Goal: Task Accomplishment & Management: Manage account settings

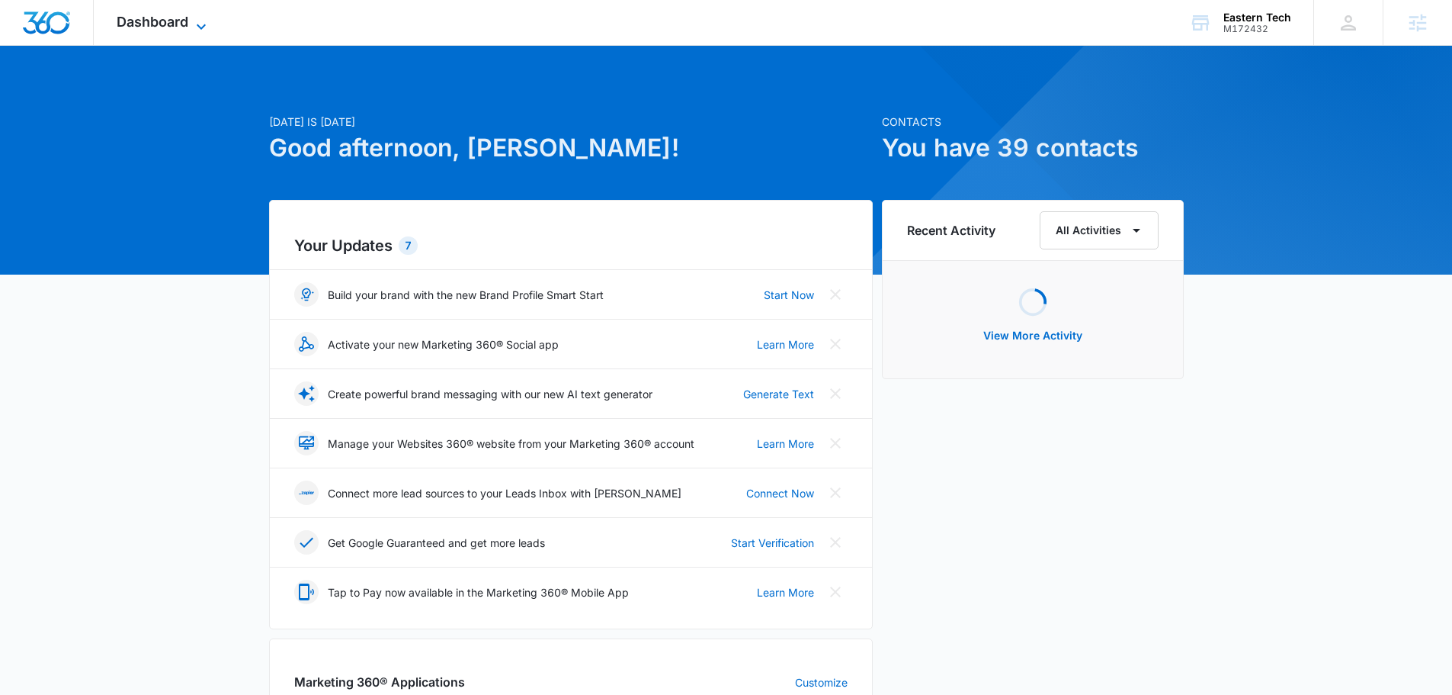
click at [184, 19] on span "Dashboard" at bounding box center [153, 22] width 72 height 16
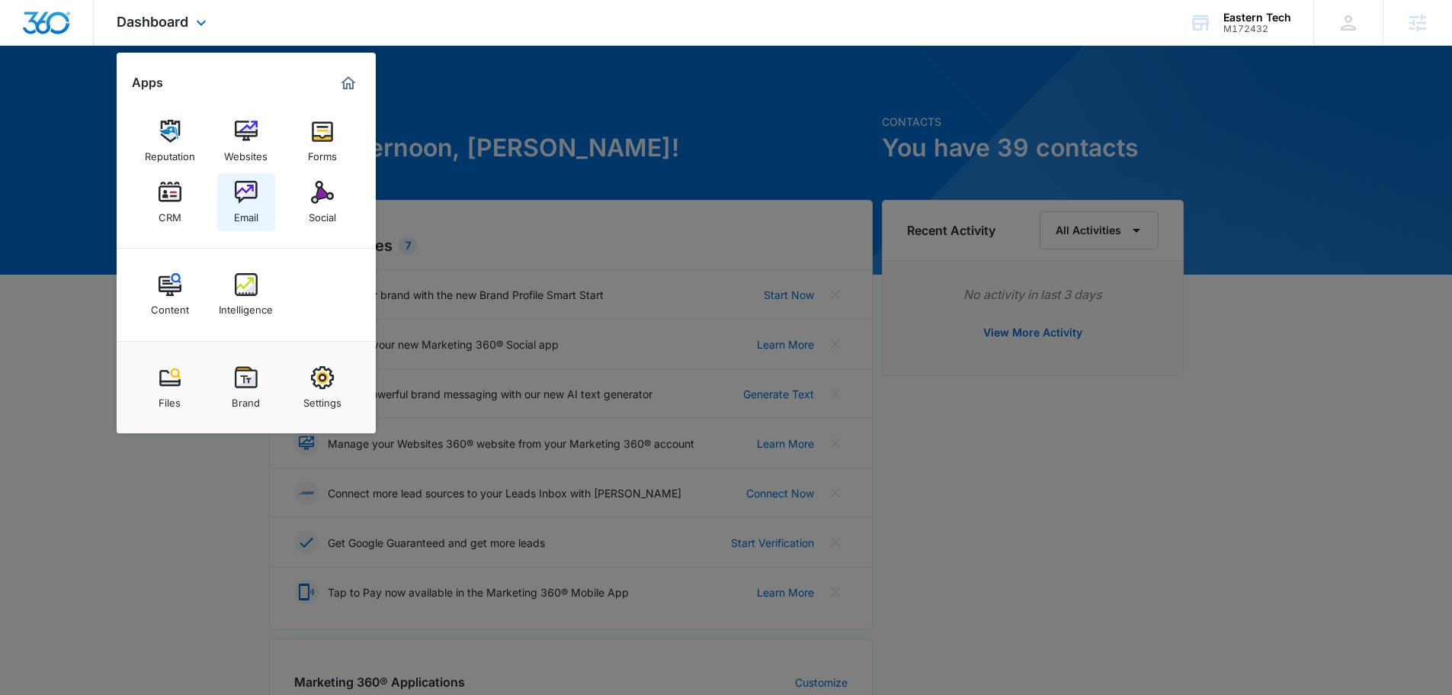
click at [262, 196] on link "Email" at bounding box center [246, 202] width 58 height 58
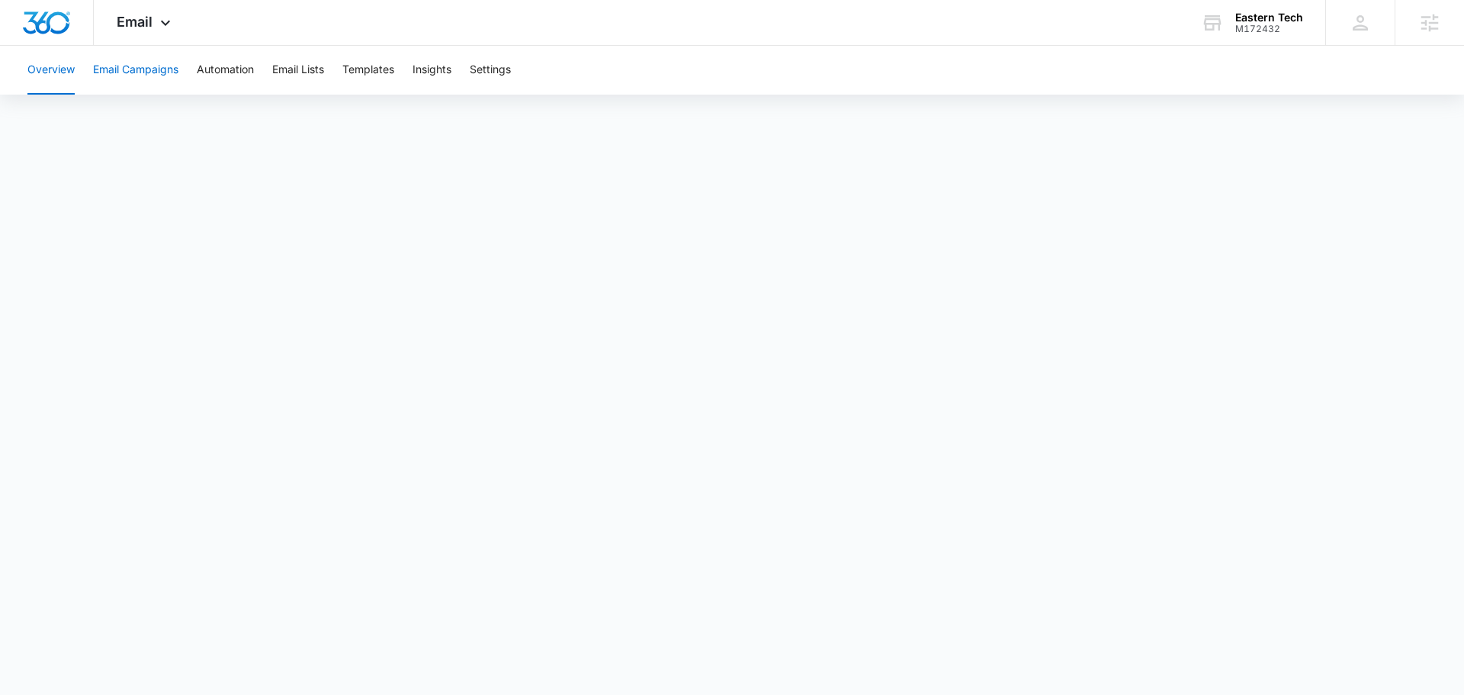
click at [149, 82] on button "Email Campaigns" at bounding box center [135, 70] width 85 height 49
click at [787, 666] on body "Email Apps Reputation Websites Forms CRM Email Social Content Intelligence File…" at bounding box center [732, 347] width 1464 height 695
click at [146, 31] on div "Email Apps Reputation Websites Forms CRM Email Social Content Intelligence File…" at bounding box center [146, 22] width 104 height 45
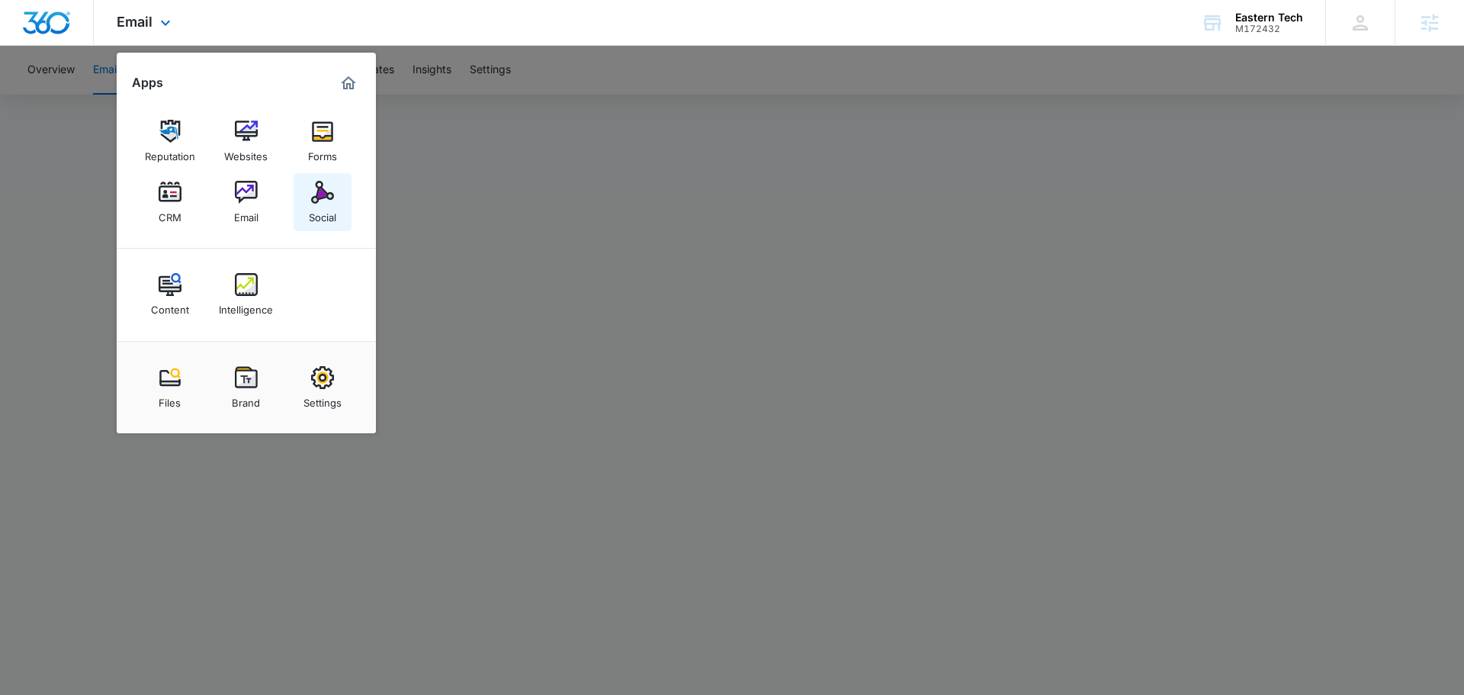
click at [336, 188] on link "Social" at bounding box center [323, 202] width 58 height 58
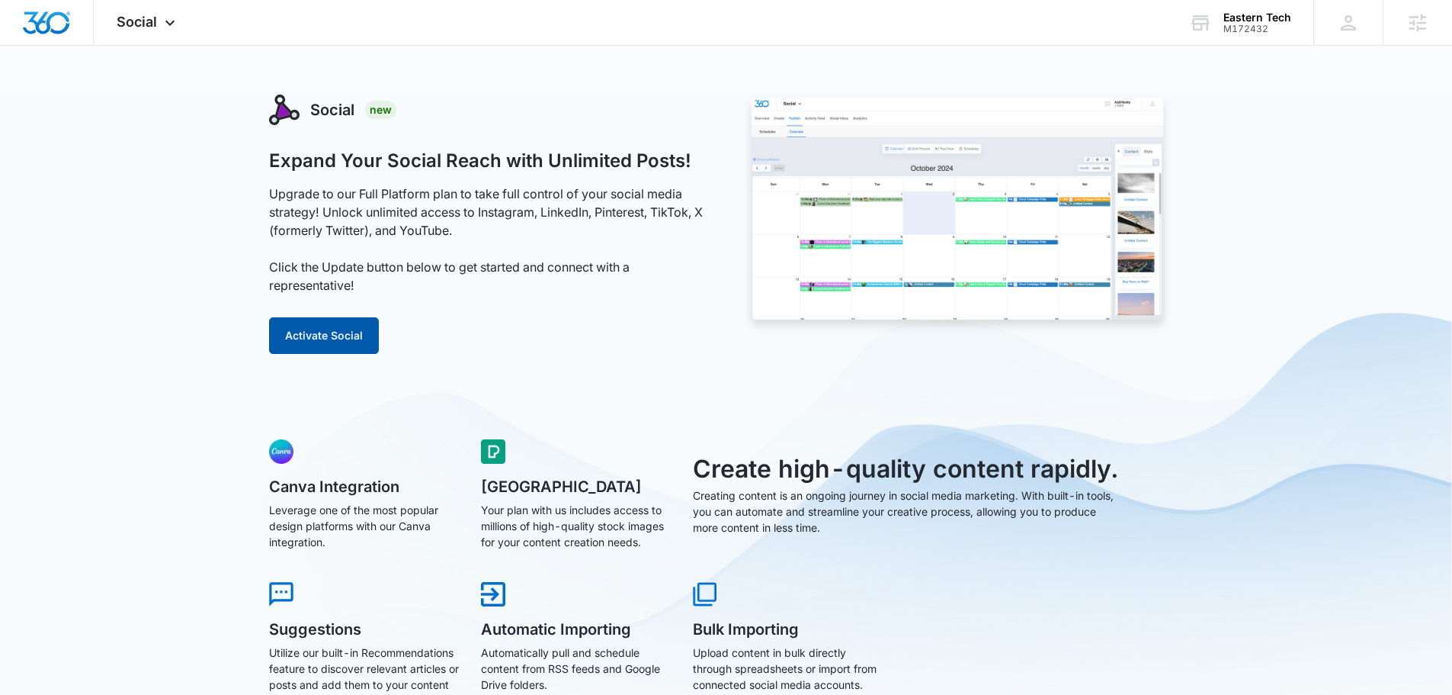
click at [314, 337] on button "Activate Social" at bounding box center [324, 335] width 110 height 37
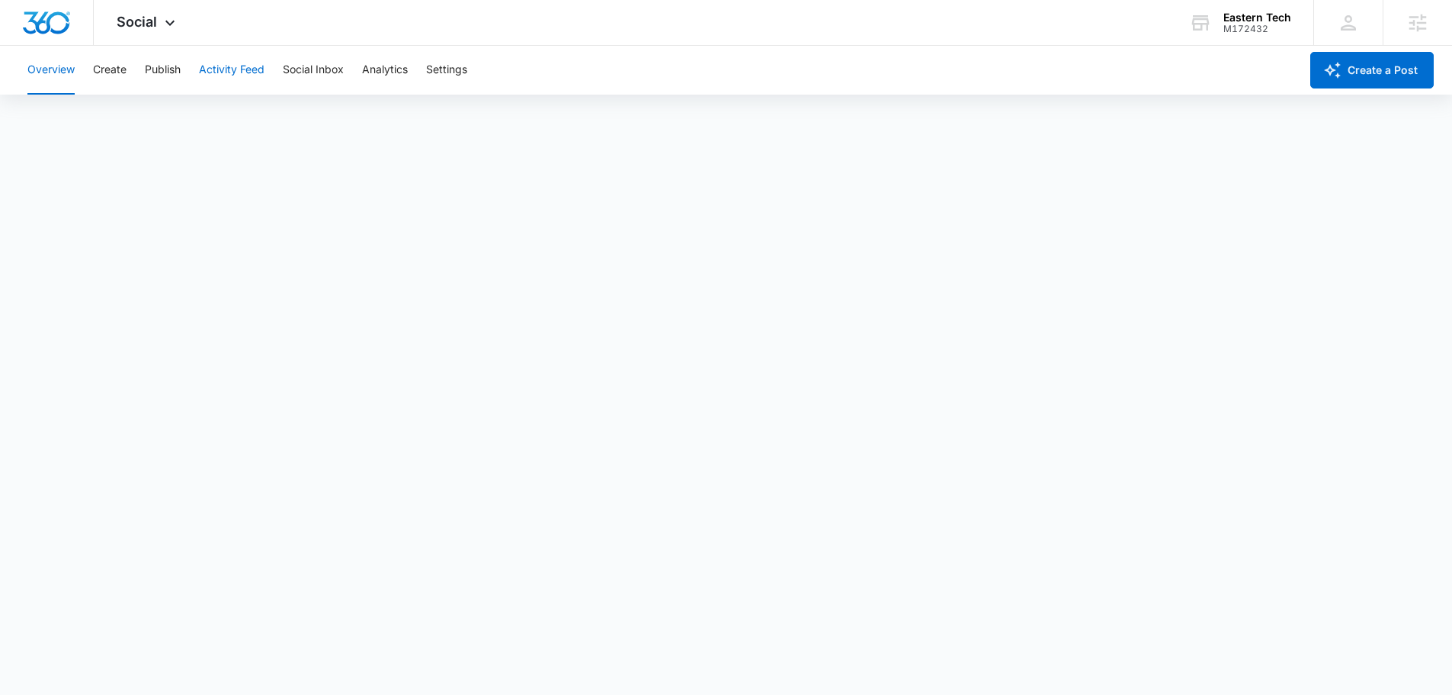
click at [217, 73] on button "Activity Feed" at bounding box center [232, 70] width 66 height 49
click at [158, 66] on button "Publish" at bounding box center [163, 70] width 36 height 49
click at [1242, 25] on div "M172432" at bounding box center [1258, 29] width 68 height 11
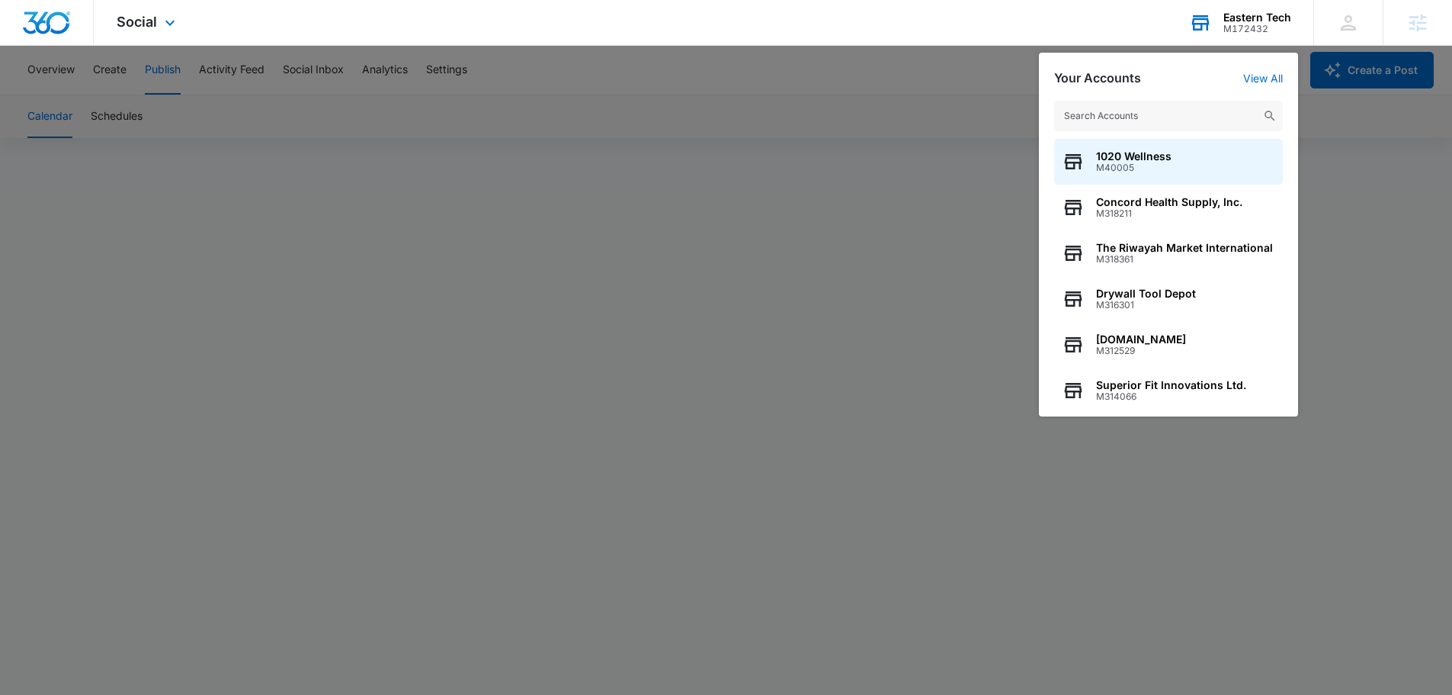
click at [1242, 25] on div "M172432" at bounding box center [1258, 29] width 68 height 11
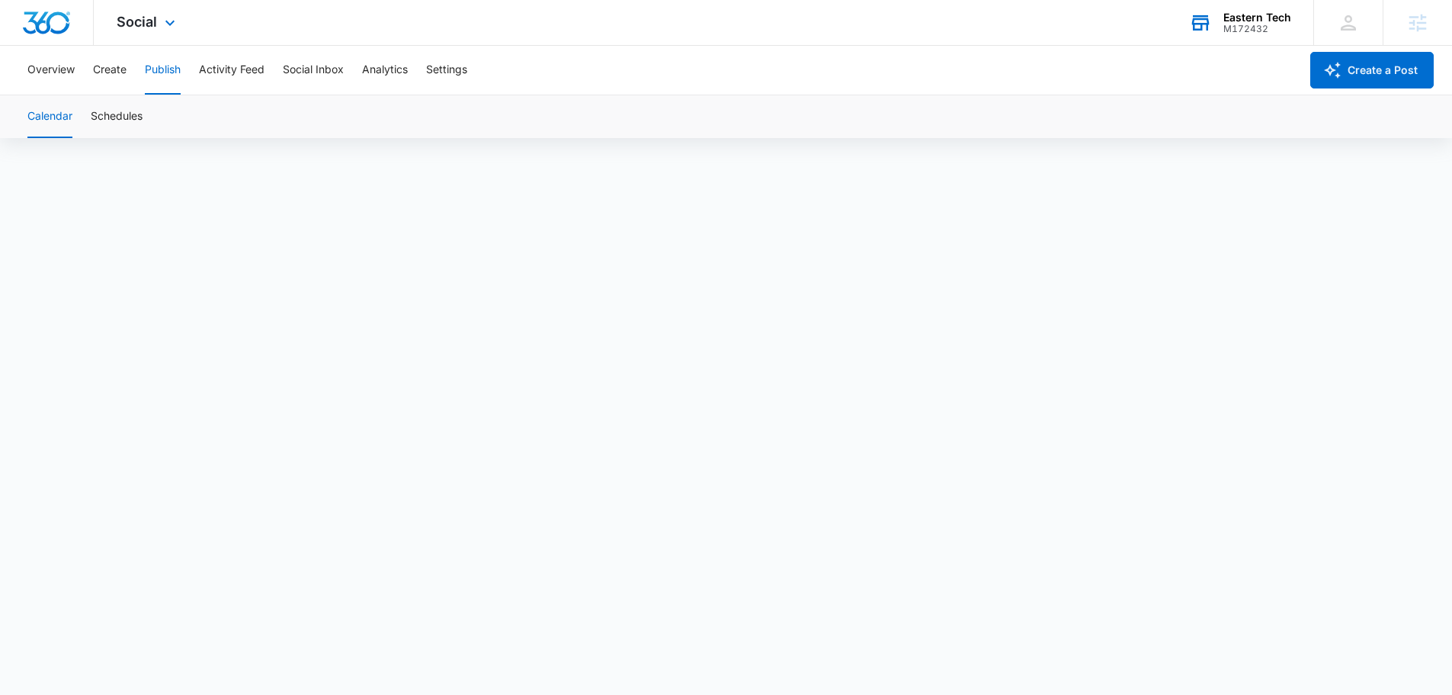
click at [1282, 24] on div "M172432" at bounding box center [1258, 29] width 68 height 11
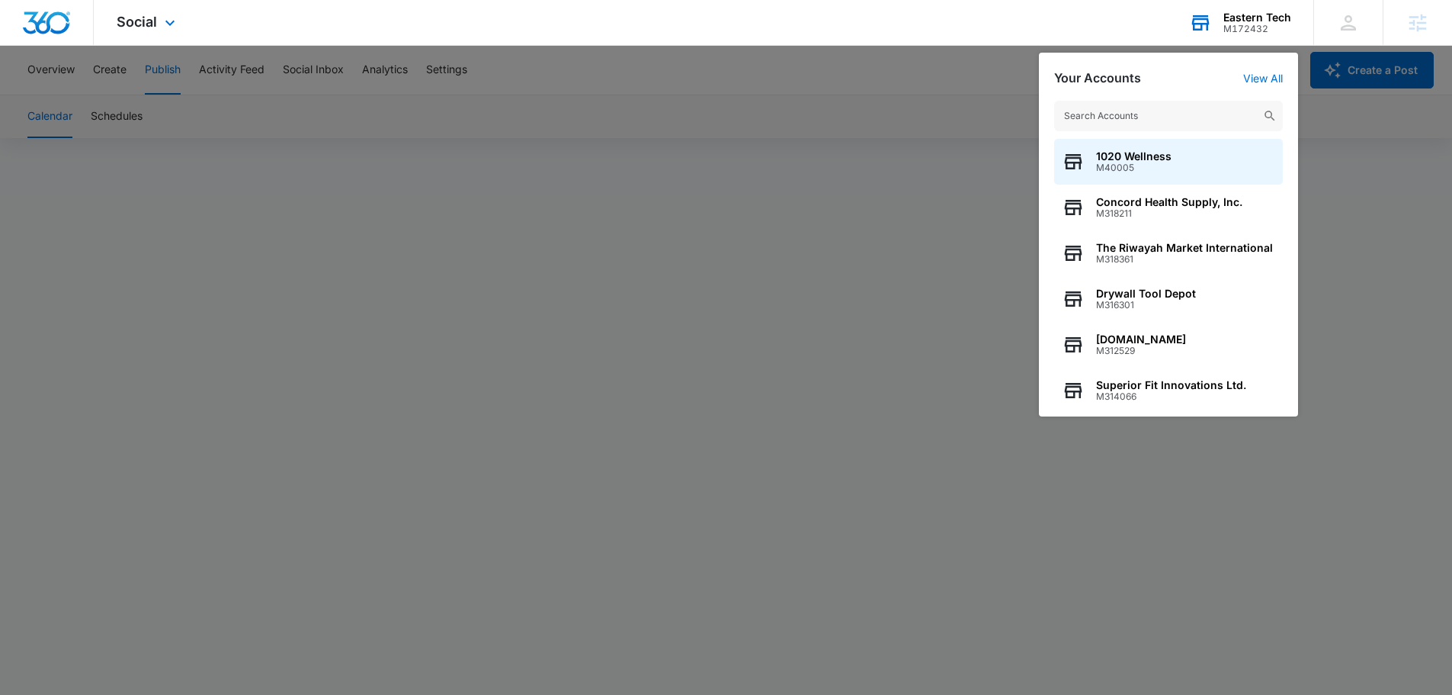
click at [1282, 24] on div "M172432" at bounding box center [1258, 29] width 68 height 11
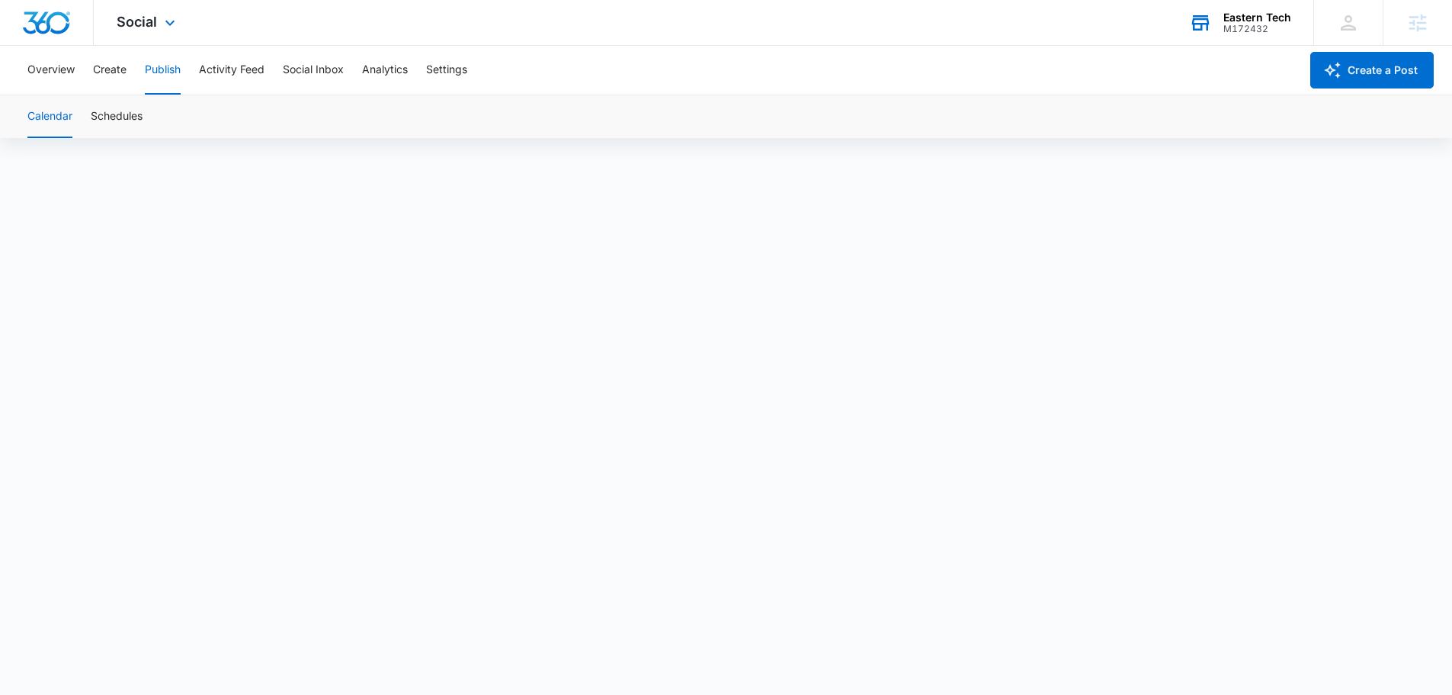
click at [1282, 24] on div "M172432" at bounding box center [1258, 29] width 68 height 11
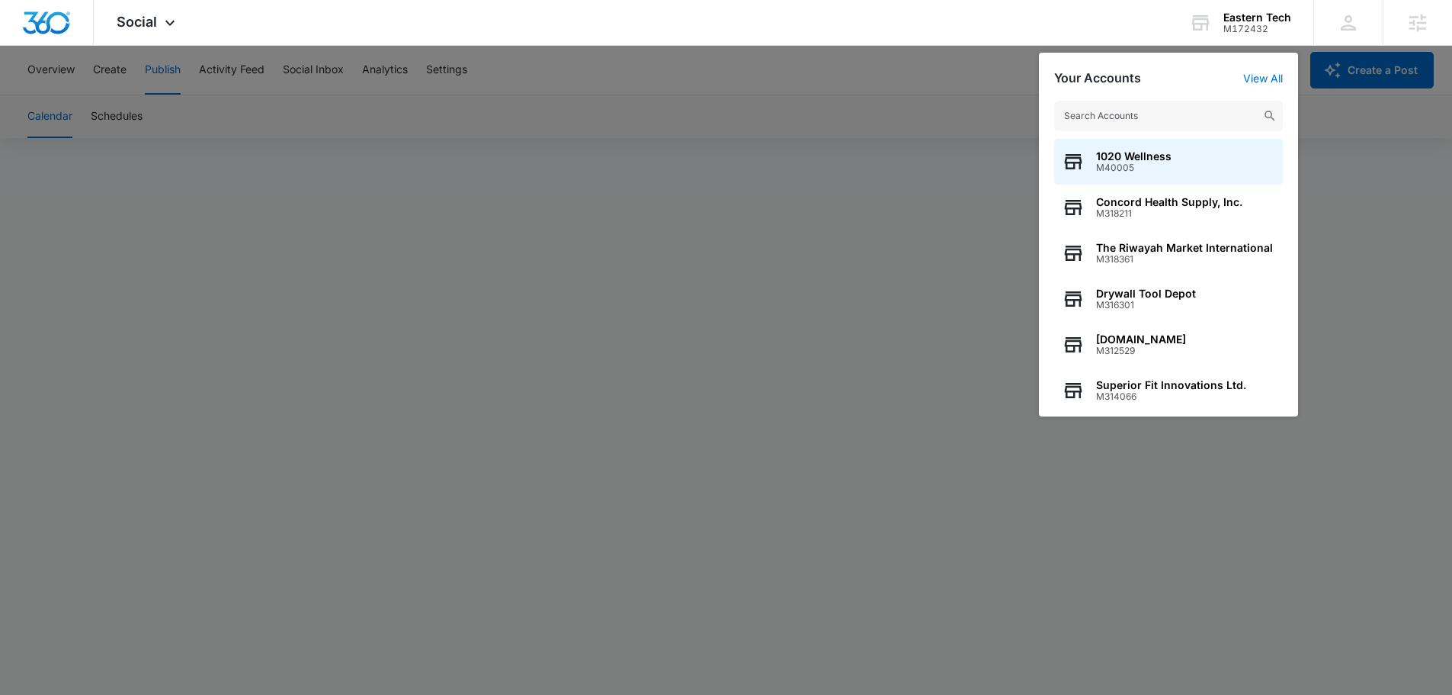
click at [949, 106] on div at bounding box center [726, 347] width 1452 height 695
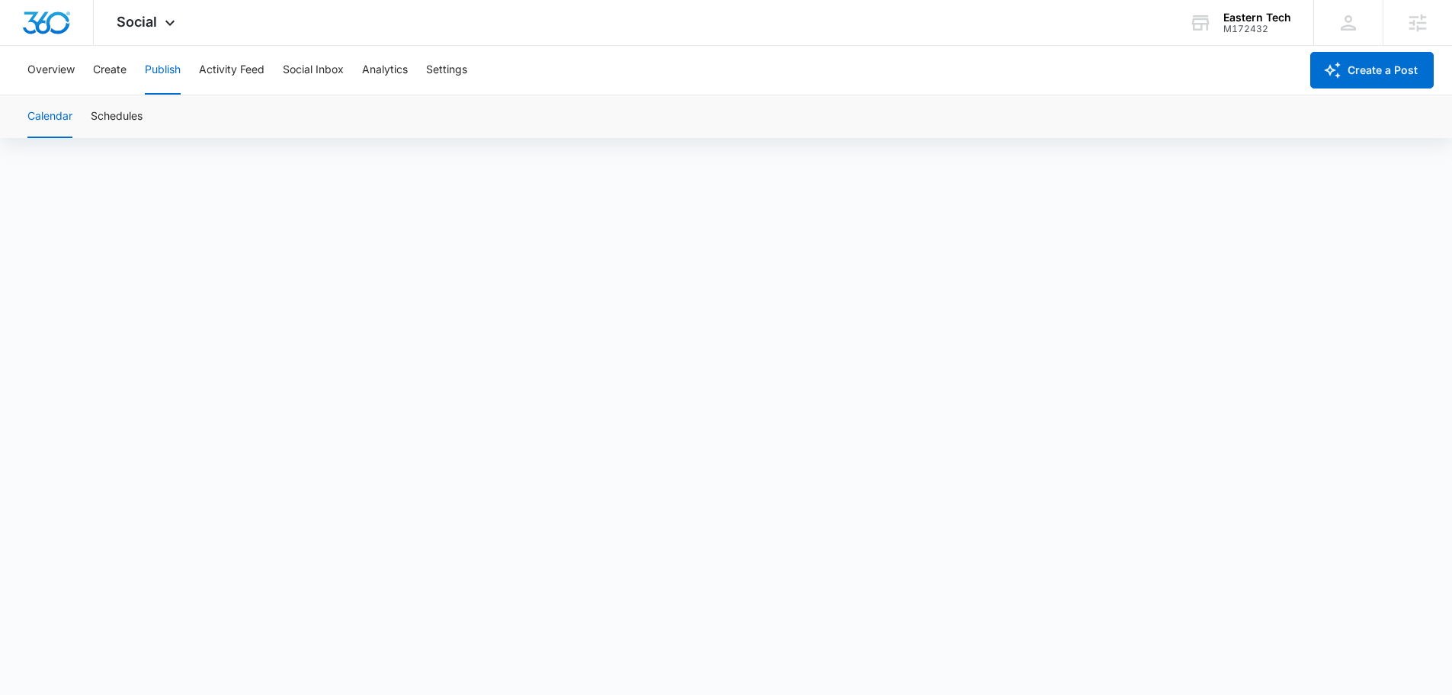
scroll to position [11, 0]
click at [149, 33] on div "Social Apps Reputation Websites Forms CRM Email Social Content Intelligence Fil…" at bounding box center [148, 22] width 108 height 45
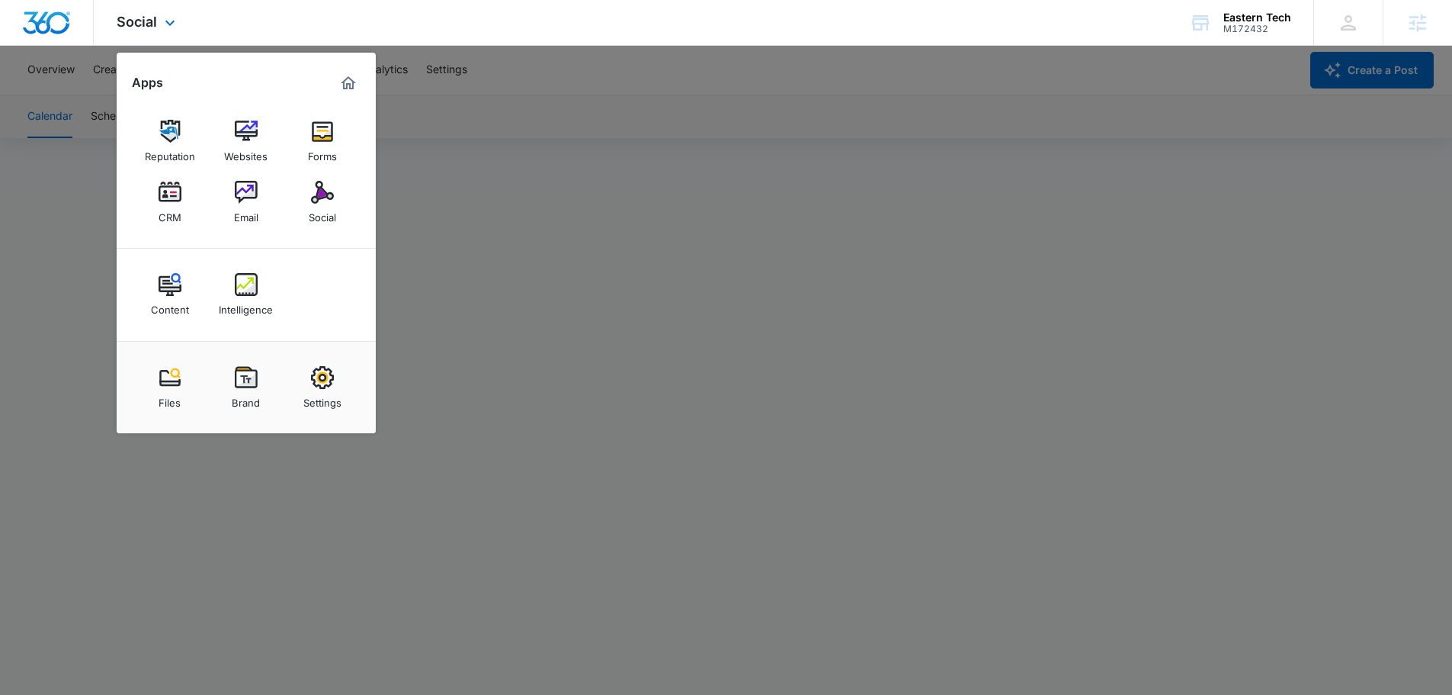
drag, startPoint x: 213, startPoint y: 188, endPoint x: 216, endPoint y: 178, distance: 9.4
click at [214, 180] on div "Reputation Websites Forms CRM Email Social" at bounding box center [246, 171] width 259 height 153
click at [232, 197] on link "Email" at bounding box center [246, 202] width 58 height 58
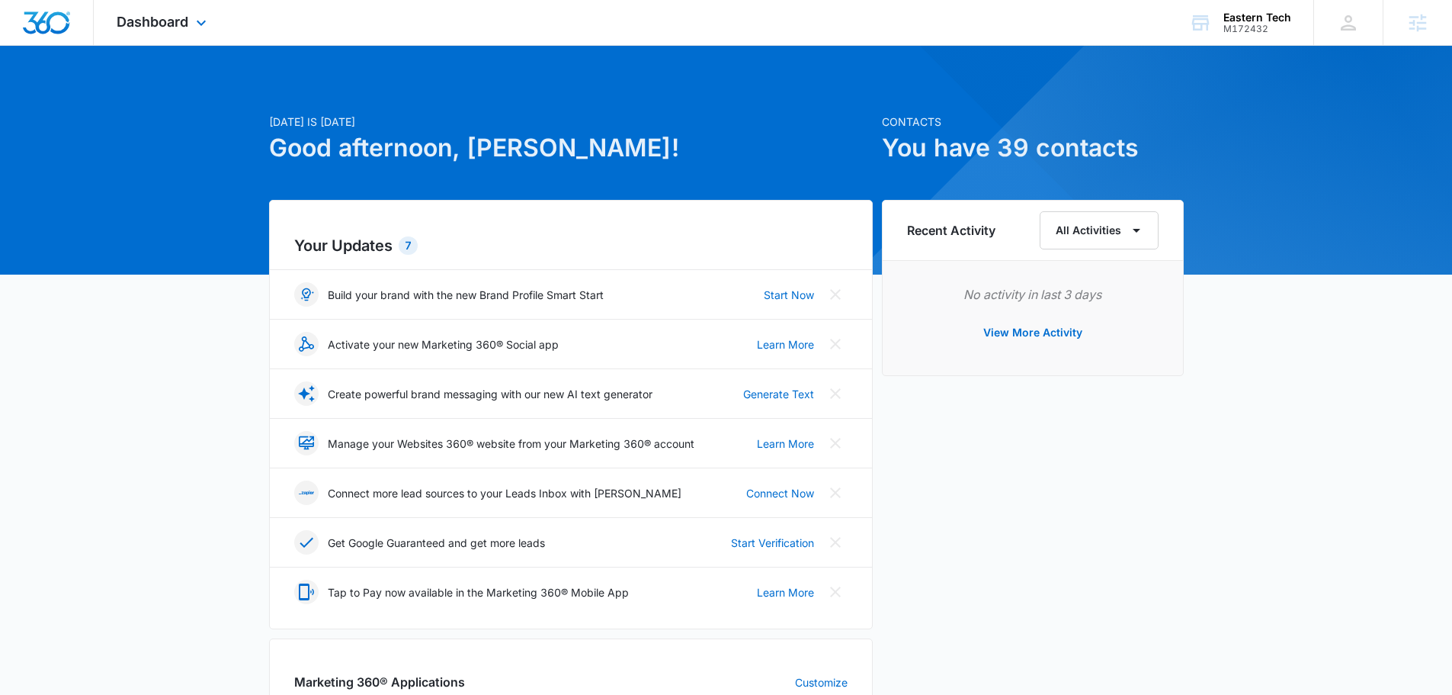
click at [206, 36] on div "Dashboard Apps Reputation Websites Forms CRM Email Social Content Intelligence …" at bounding box center [164, 22] width 140 height 45
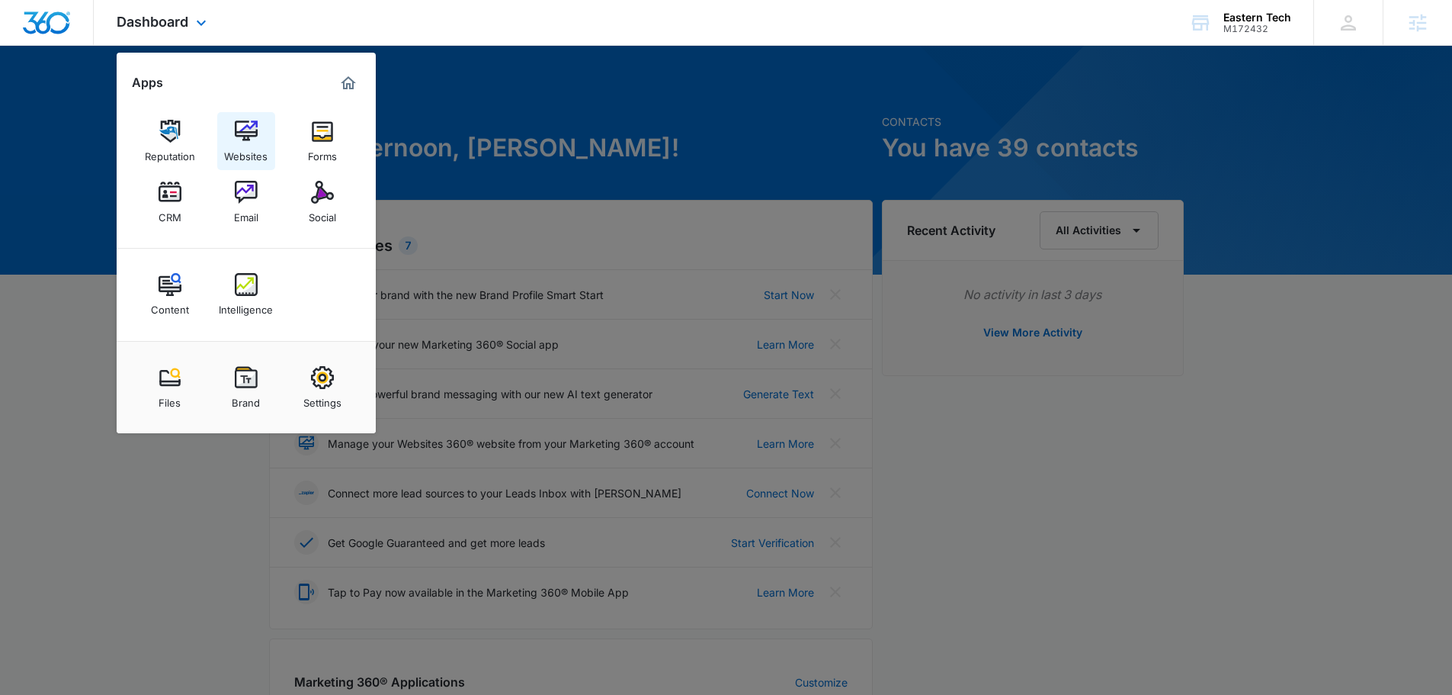
click at [259, 134] on link "Websites" at bounding box center [246, 141] width 58 height 58
click at [249, 194] on img at bounding box center [246, 192] width 23 height 23
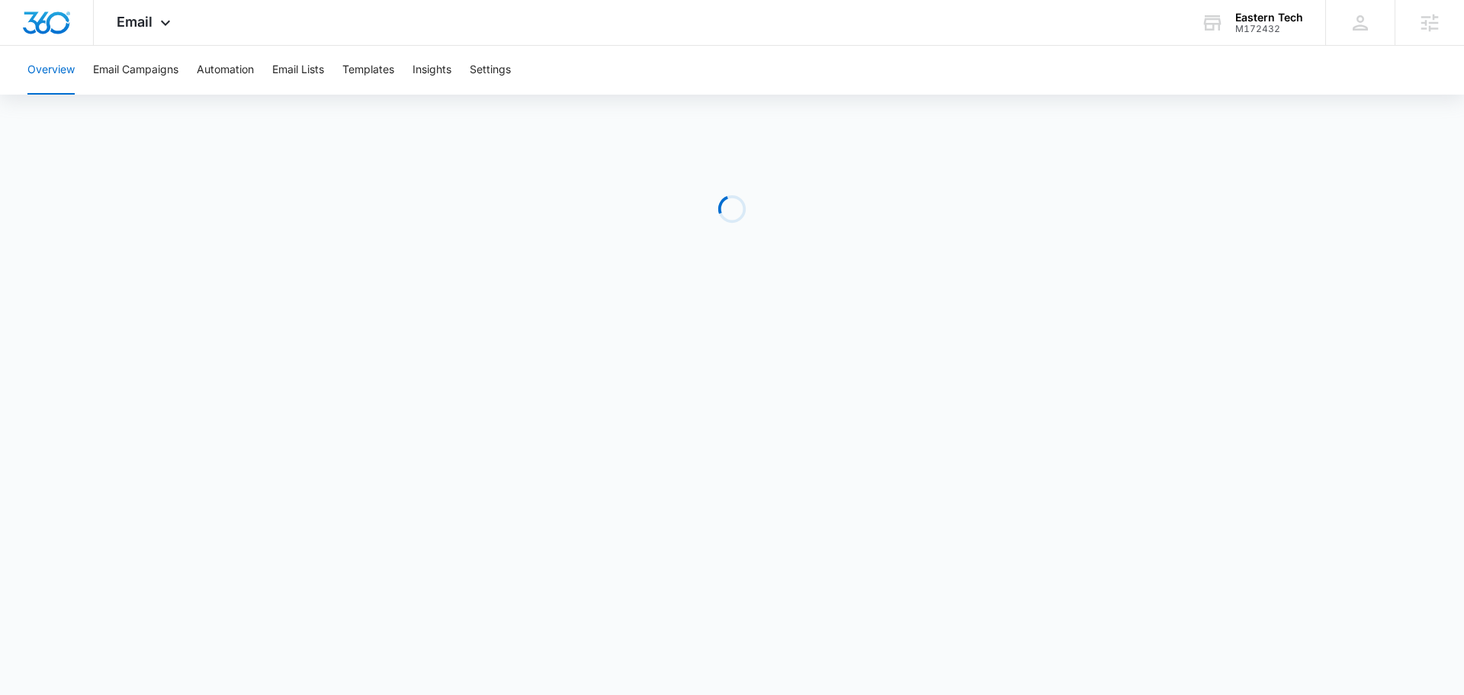
click at [519, 71] on div "Overview Email Campaigns Automation Email Lists Templates Insights Settings" at bounding box center [731, 70] width 1427 height 49
click at [502, 69] on button "Settings" at bounding box center [490, 70] width 41 height 49
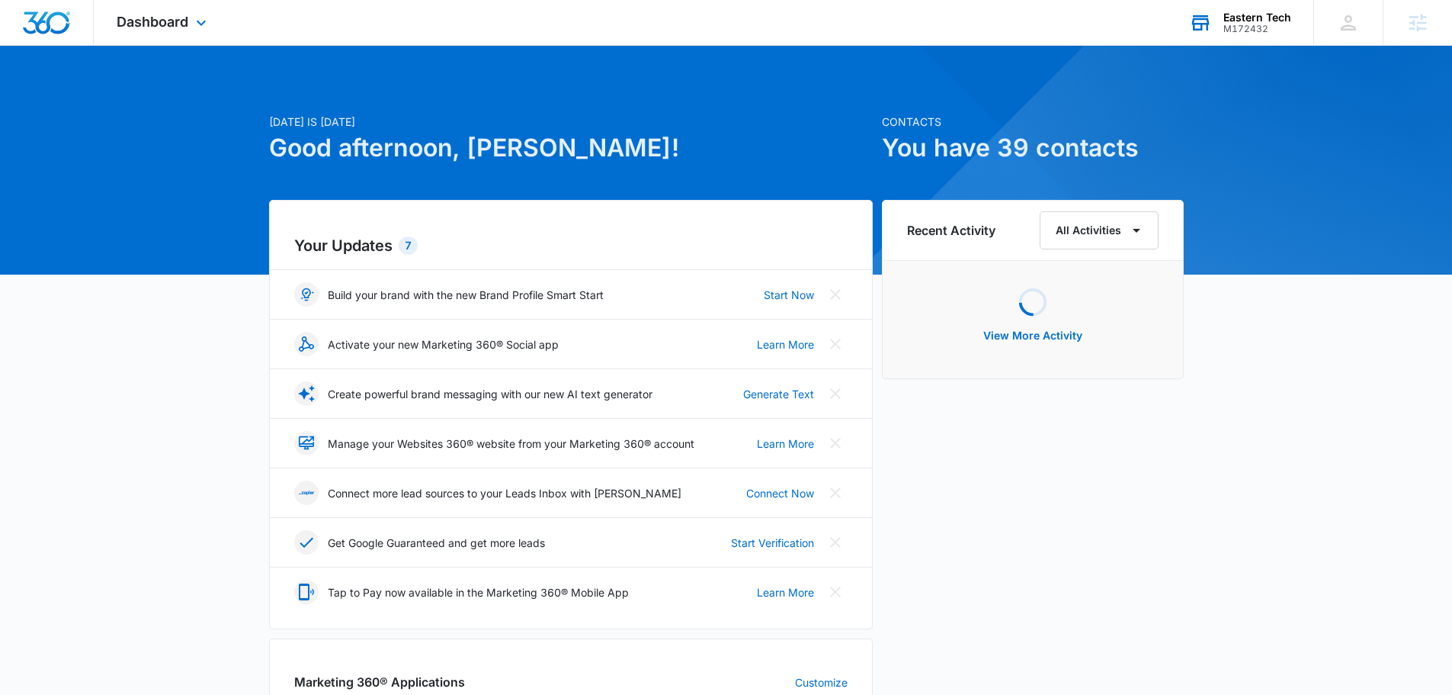
click at [1265, 34] on div "M172432" at bounding box center [1258, 29] width 68 height 11
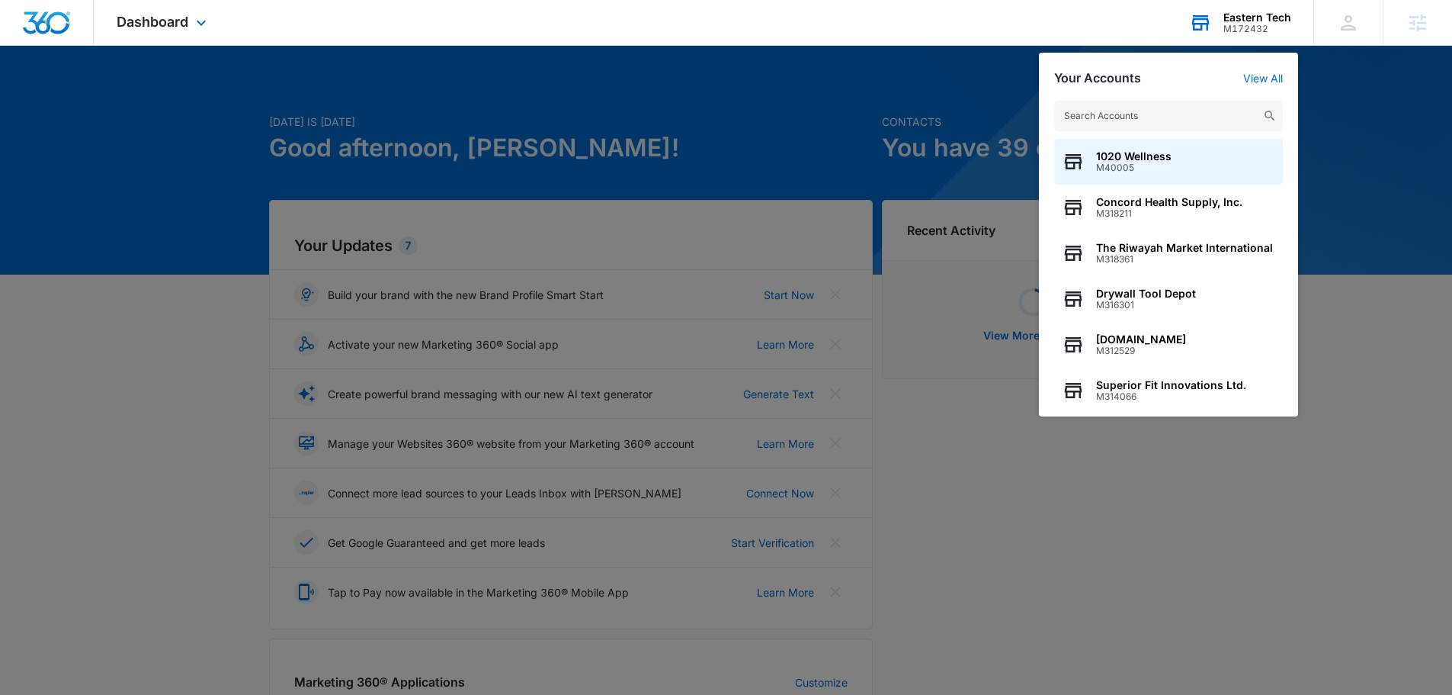
click at [1147, 111] on input "text" at bounding box center [1168, 116] width 229 height 30
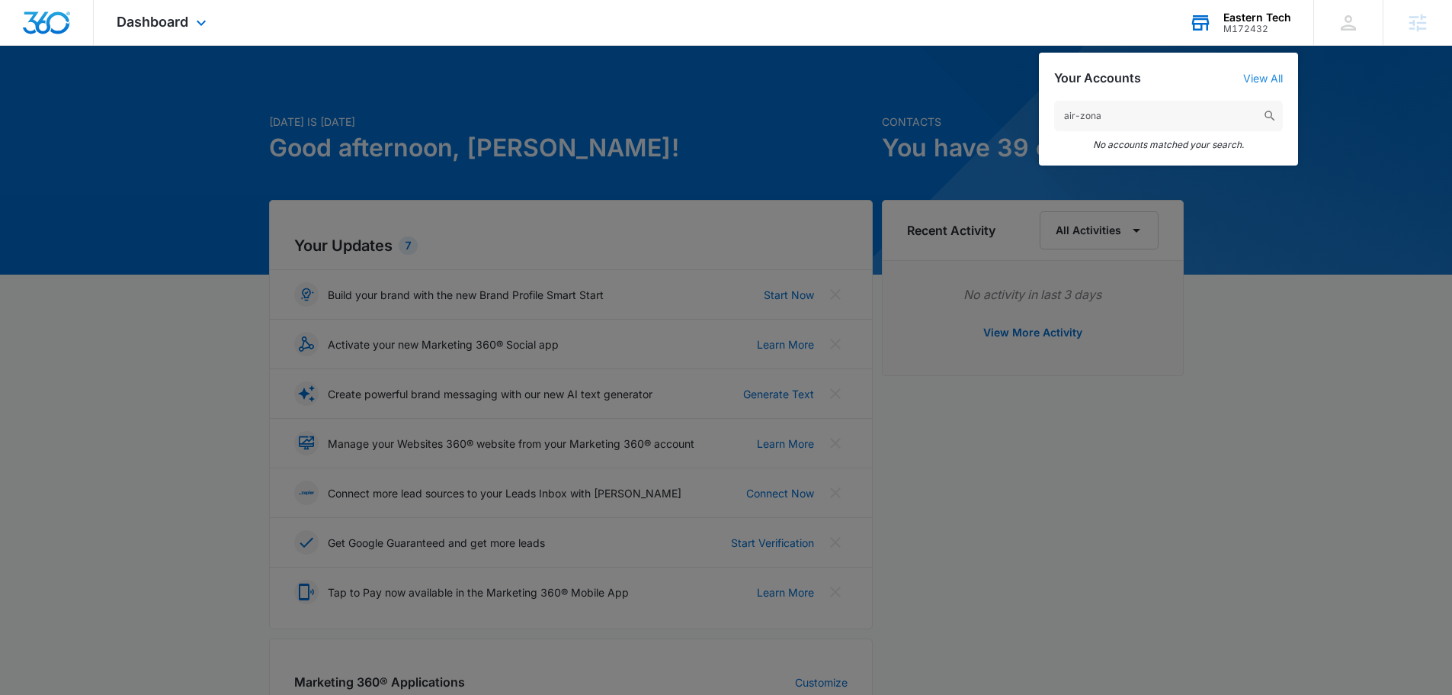
type input "air-zona"
click at [1261, 85] on link "View All" at bounding box center [1263, 78] width 40 height 13
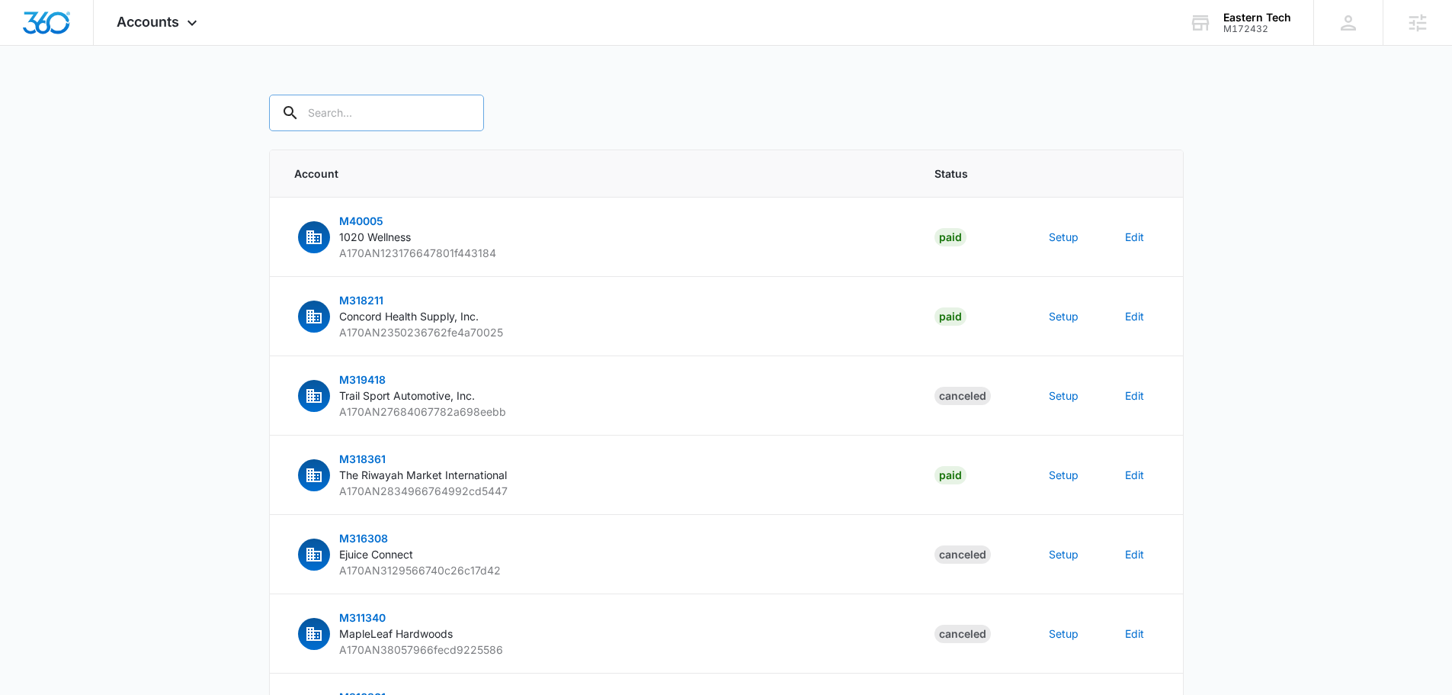
click at [374, 120] on input "text" at bounding box center [376, 113] width 215 height 37
type input "m324563"
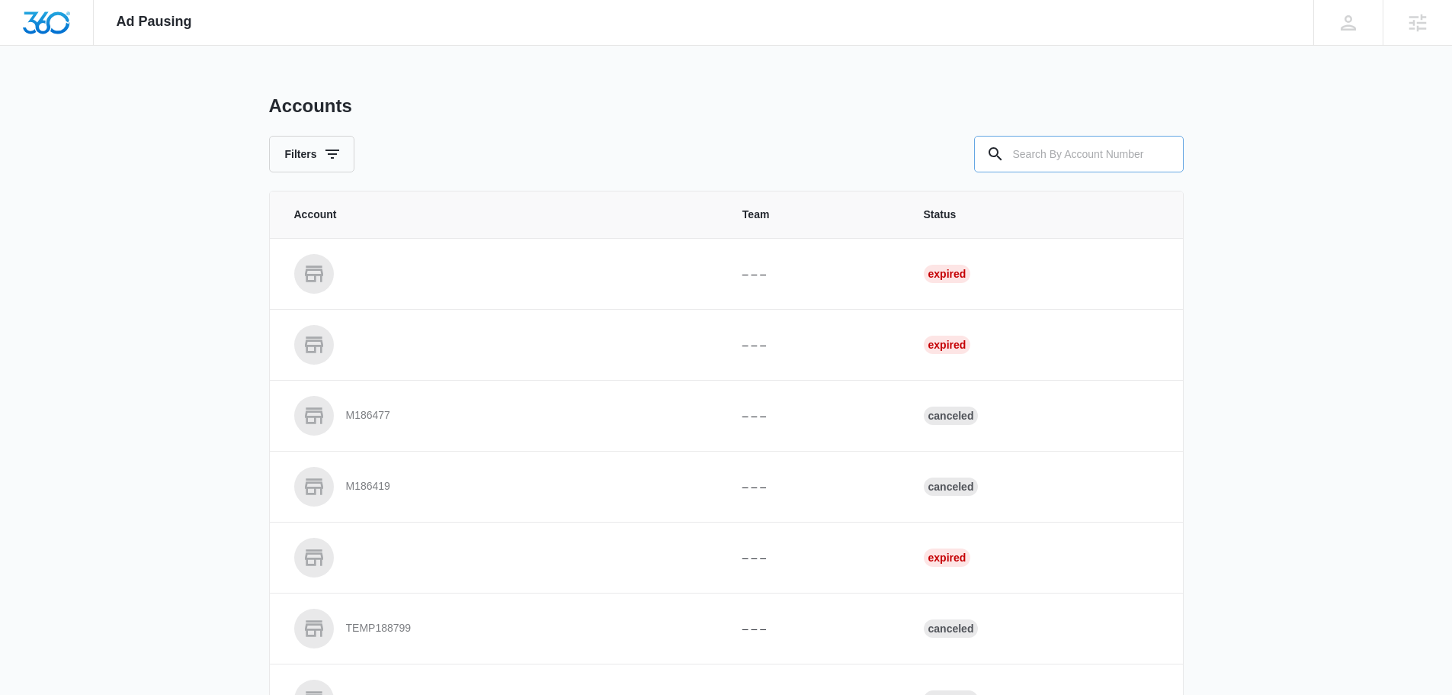
click at [1074, 165] on input "text" at bounding box center [1079, 154] width 210 height 37
type input "m324563"
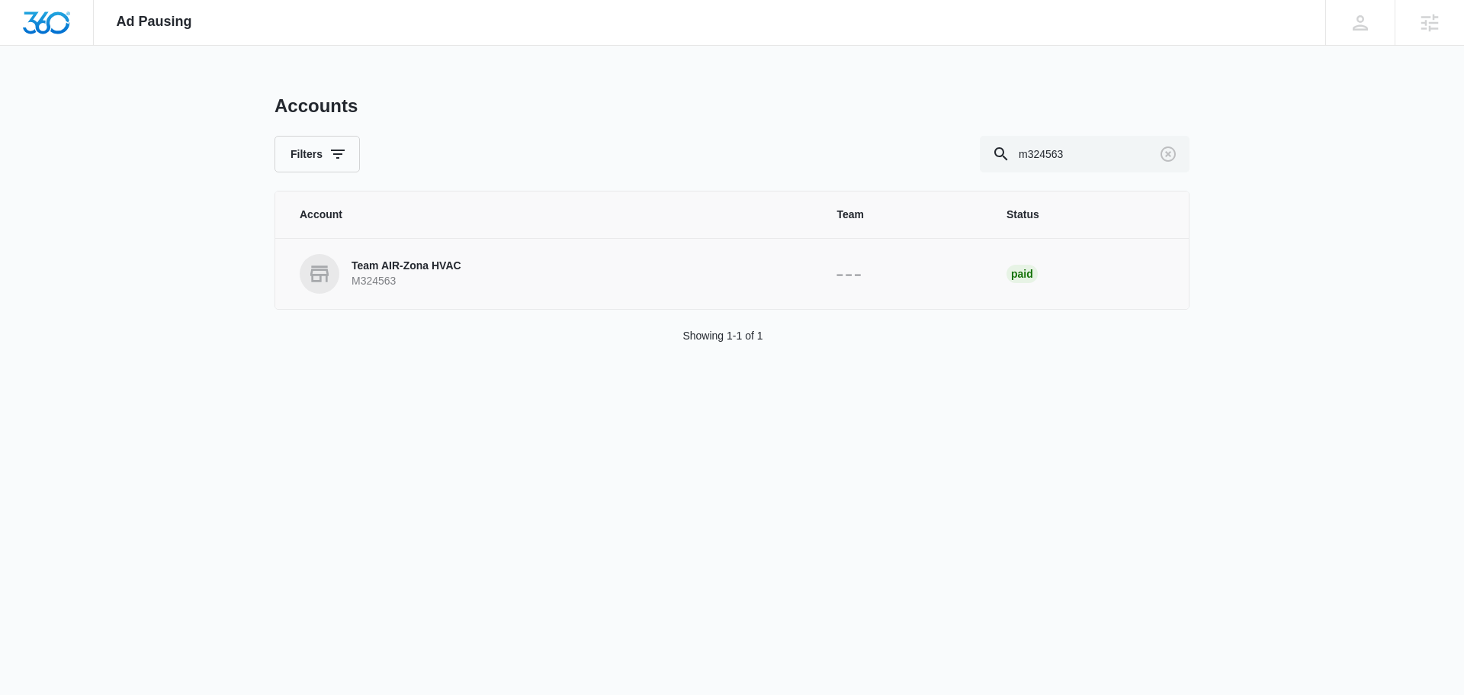
click at [440, 271] on p "Team AIR-Zona HVAC" at bounding box center [406, 265] width 110 height 15
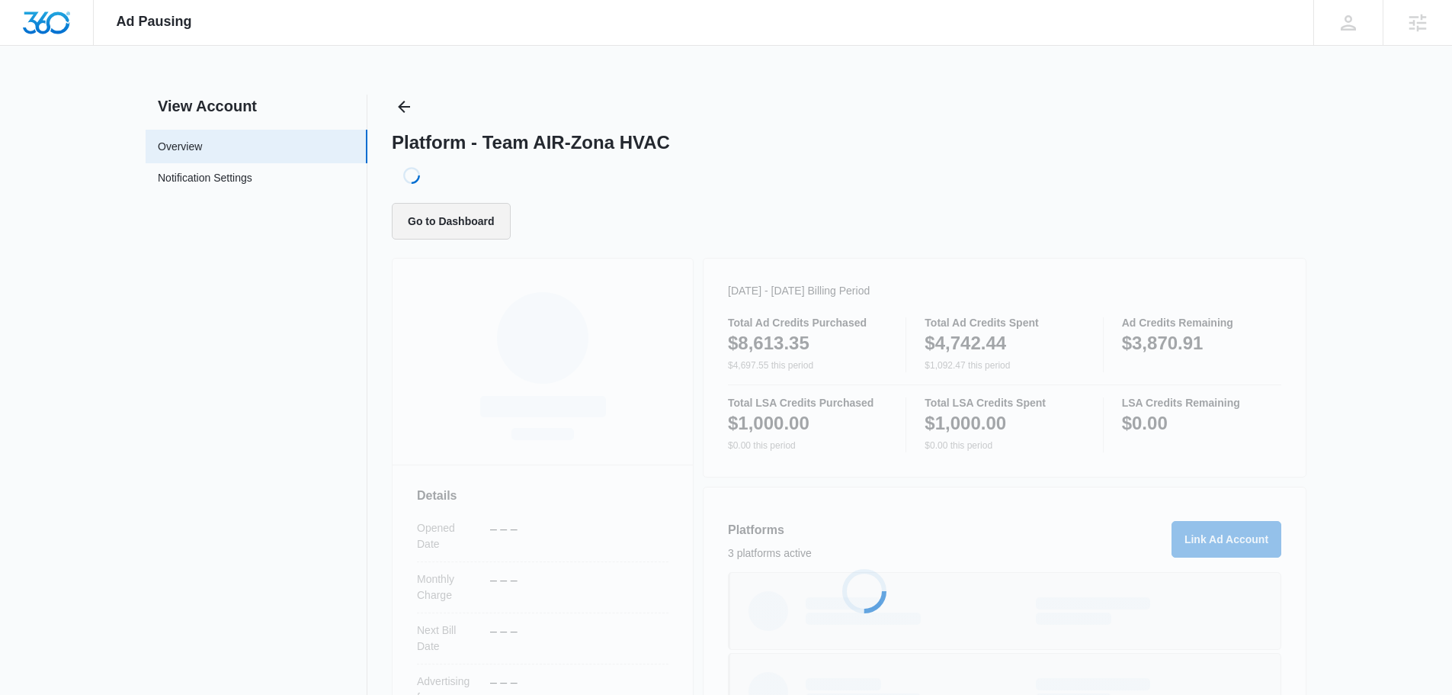
click at [454, 226] on button "Go to Dashboard" at bounding box center [451, 221] width 119 height 37
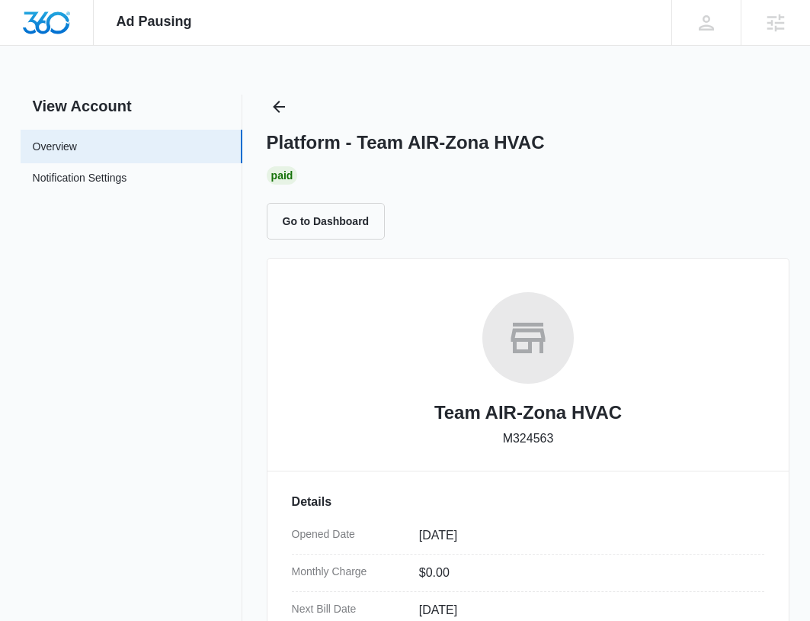
click at [77, 155] on link "Overview" at bounding box center [55, 147] width 44 height 16
click at [103, 170] on link "Notification Settings" at bounding box center [80, 180] width 95 height 20
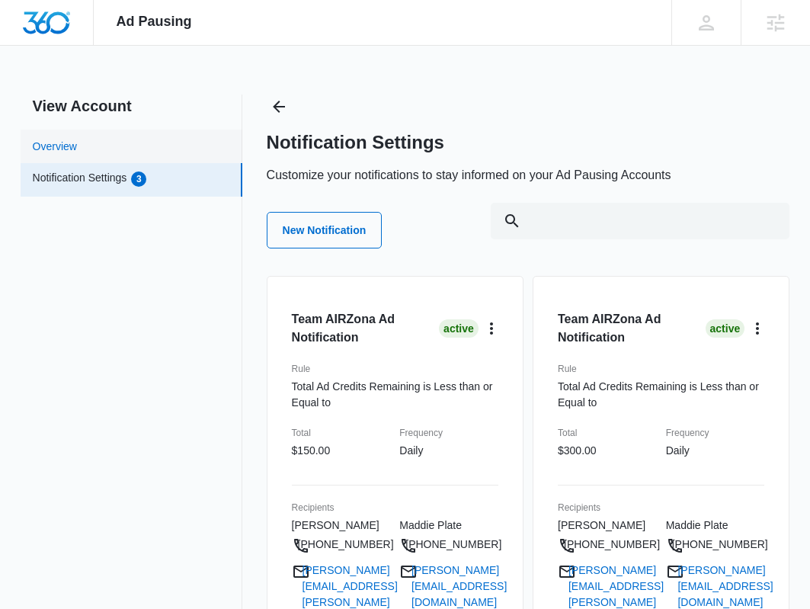
click at [77, 151] on link "Overview" at bounding box center [55, 147] width 44 height 16
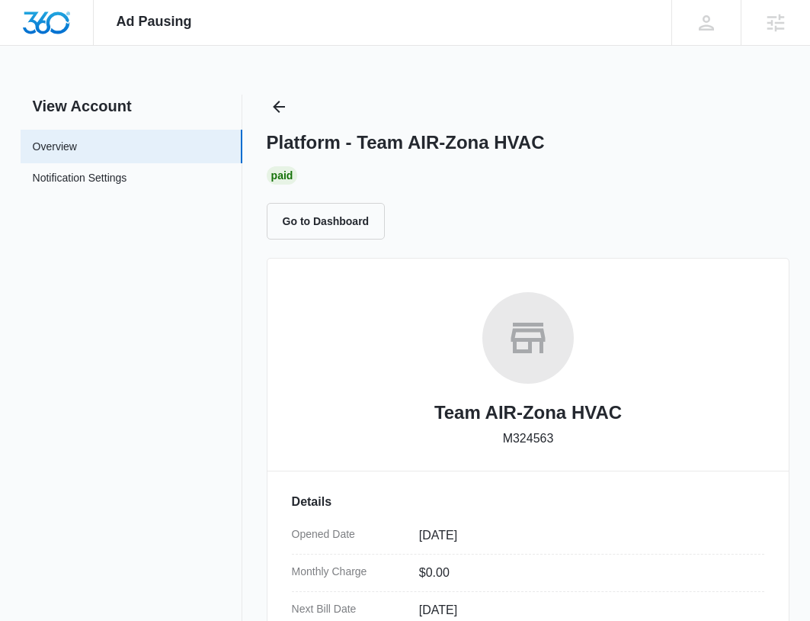
click at [310, 217] on button "Go to Dashboard" at bounding box center [326, 221] width 119 height 37
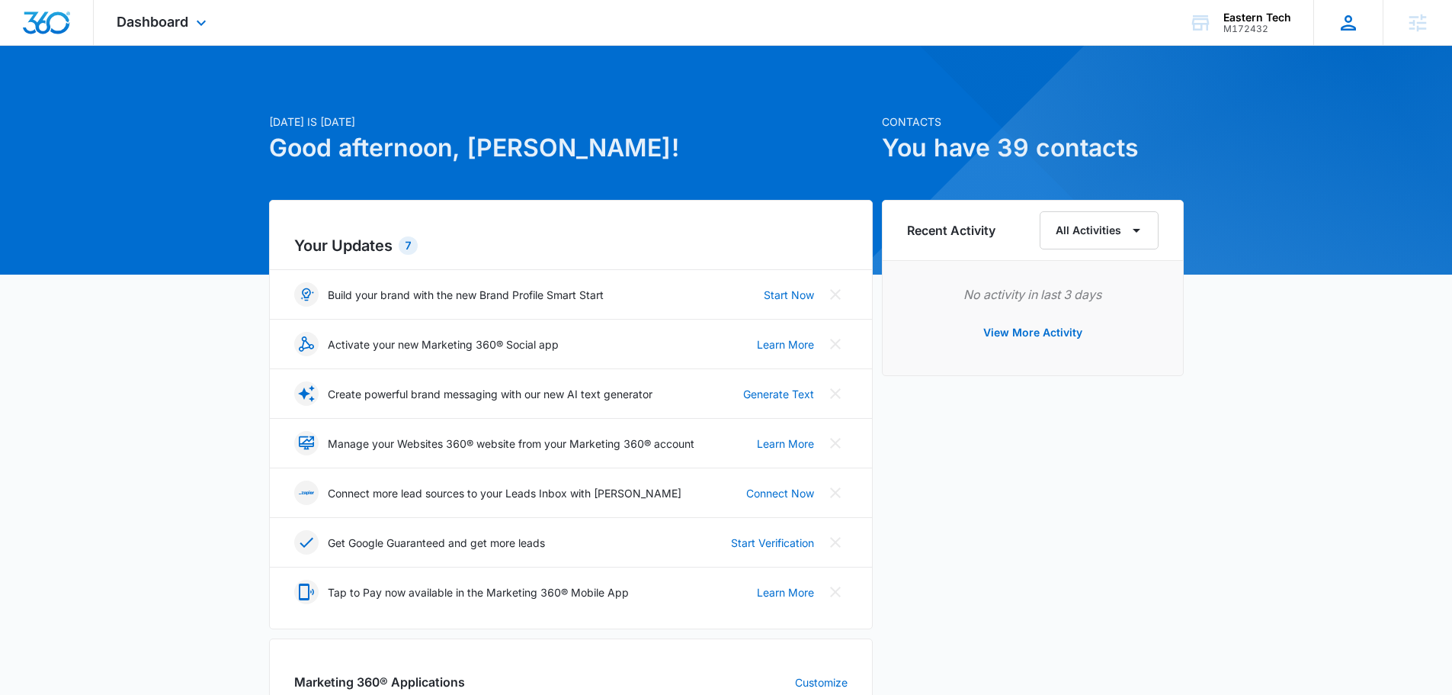
drag, startPoint x: 1282, startPoint y: 24, endPoint x: 1362, endPoint y: 21, distance: 80.1
click at [1357, 22] on div "Dashboard Apps Reputation Websites Forms CRM Email Social Content Intelligence …" at bounding box center [726, 23] width 1452 height 46
click at [1362, 21] on div "[PERSON_NAME] Obertubbesing [EMAIL_ADDRESS][PERSON_NAME][DOMAIN_NAME] My Profil…" at bounding box center [1348, 22] width 69 height 45
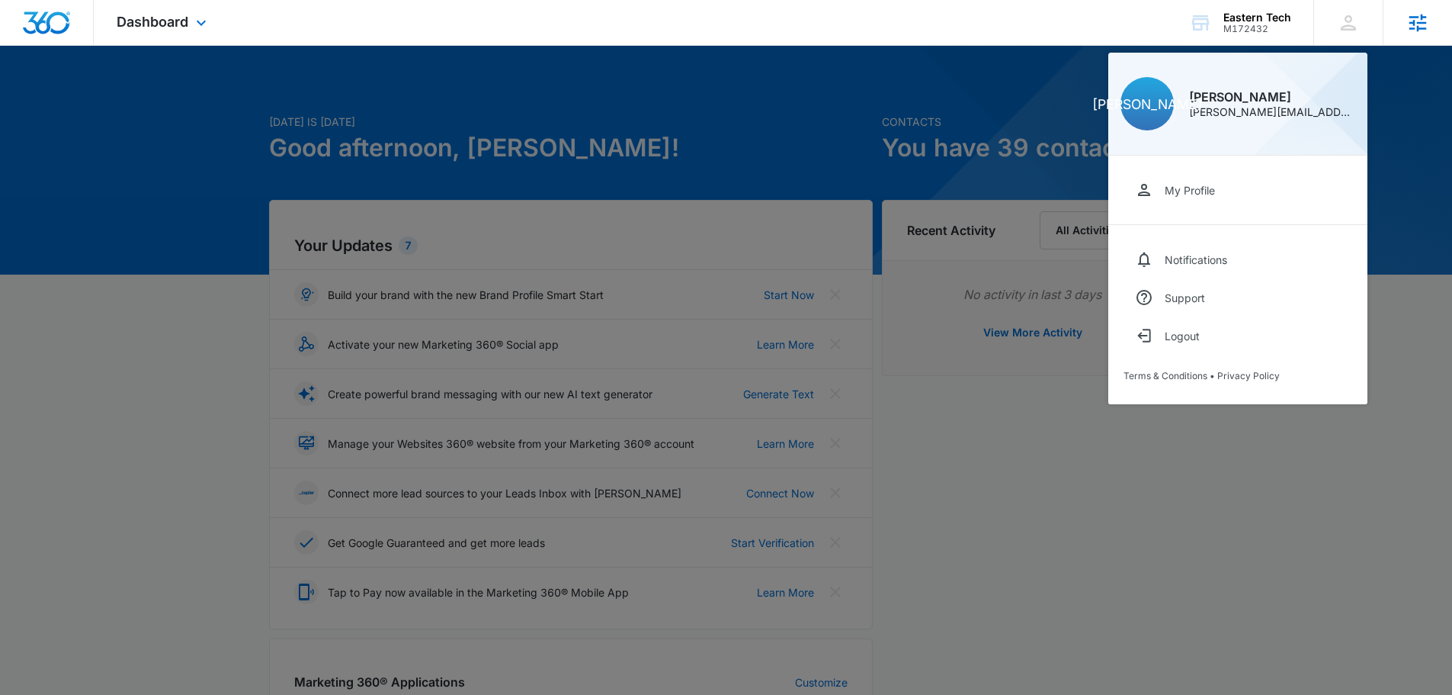
click at [1400, 23] on div "Agencies" at bounding box center [1417, 22] width 69 height 45
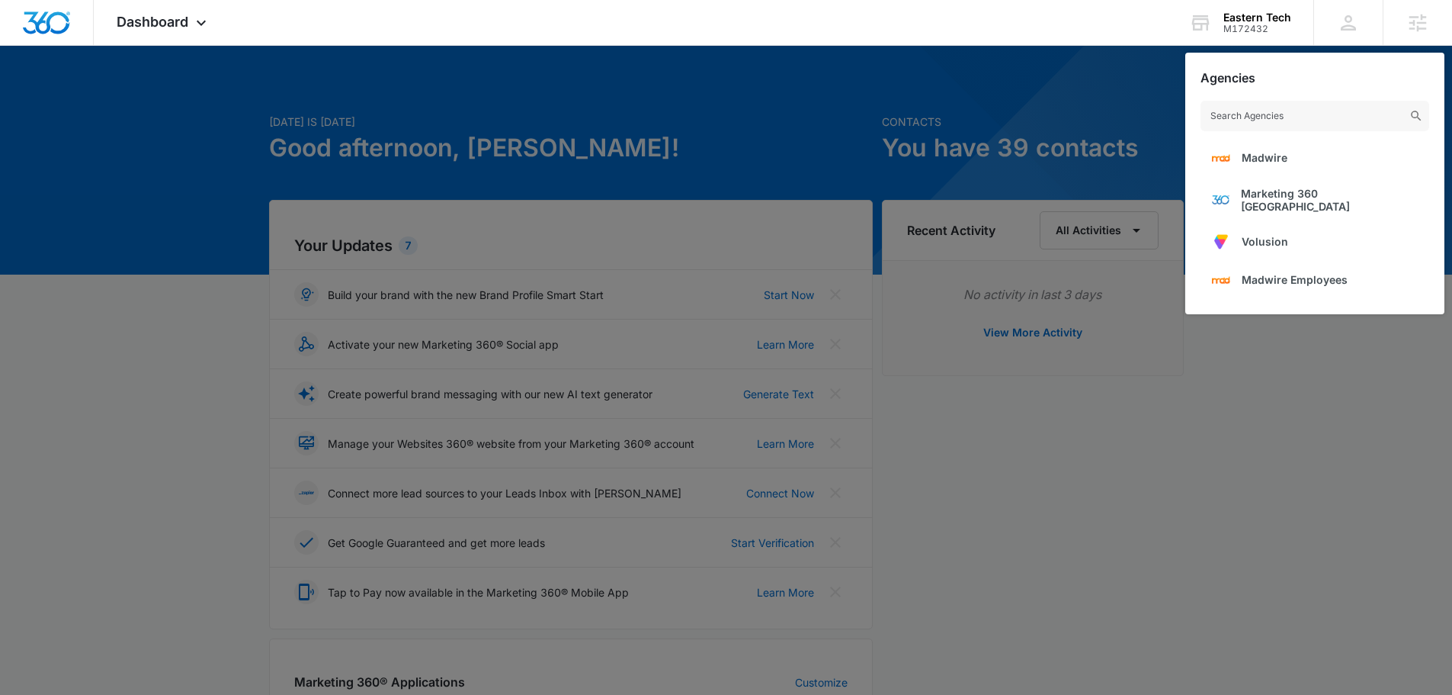
click at [1256, 396] on div at bounding box center [726, 347] width 1452 height 695
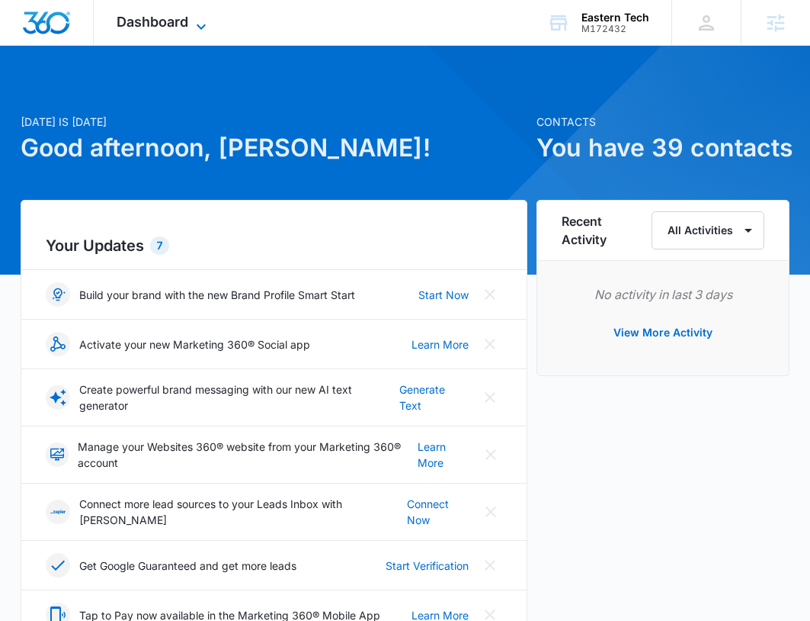
click at [138, 29] on span "Dashboard" at bounding box center [153, 22] width 72 height 16
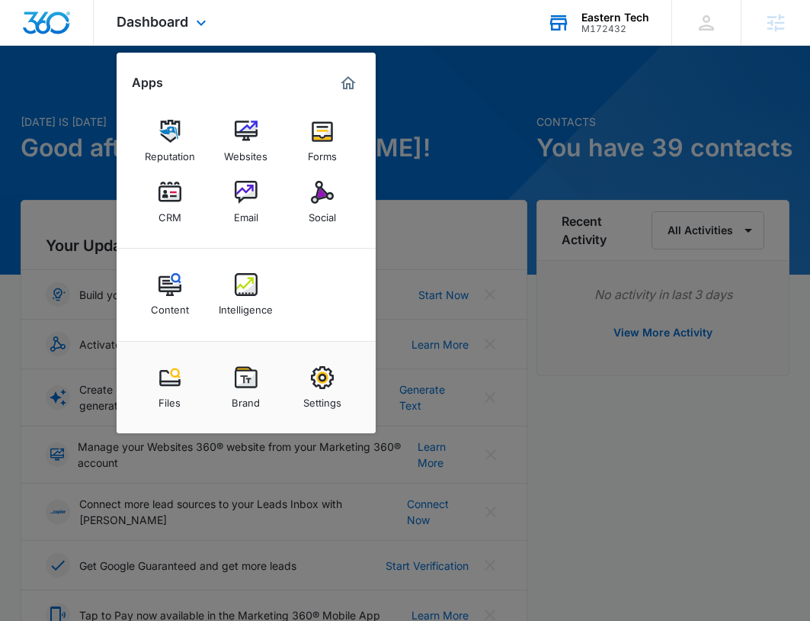
drag, startPoint x: 614, startPoint y: 38, endPoint x: 617, endPoint y: 30, distance: 8.0
click at [617, 33] on div "Eastern Tech M172432 Your Accounts View All" at bounding box center [598, 22] width 147 height 45
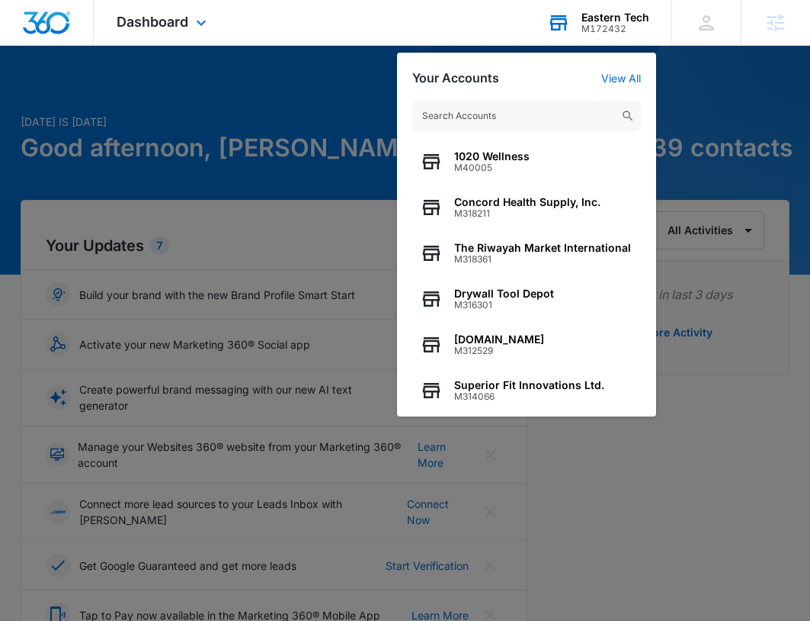
click at [482, 110] on input "text" at bounding box center [526, 116] width 229 height 30
type input "team air"
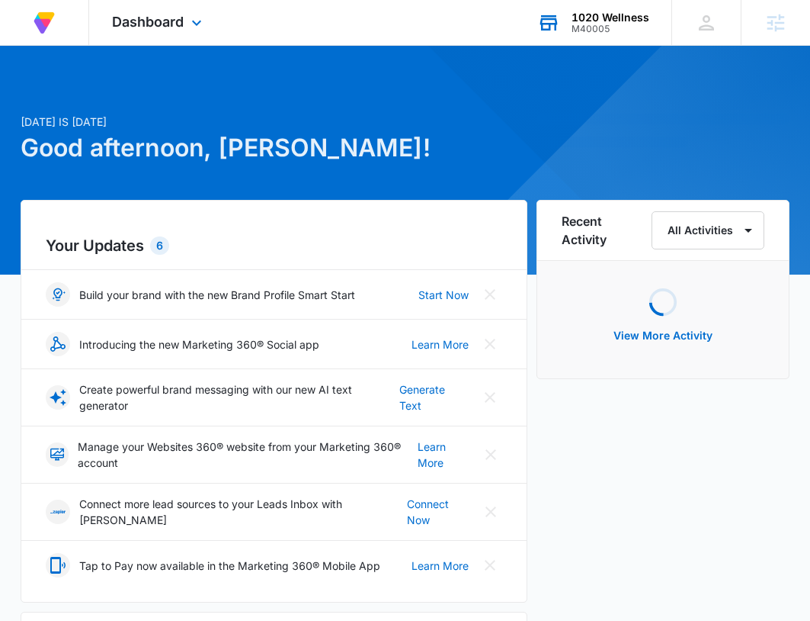
click at [608, 17] on div "1020 Wellness" at bounding box center [611, 17] width 78 height 12
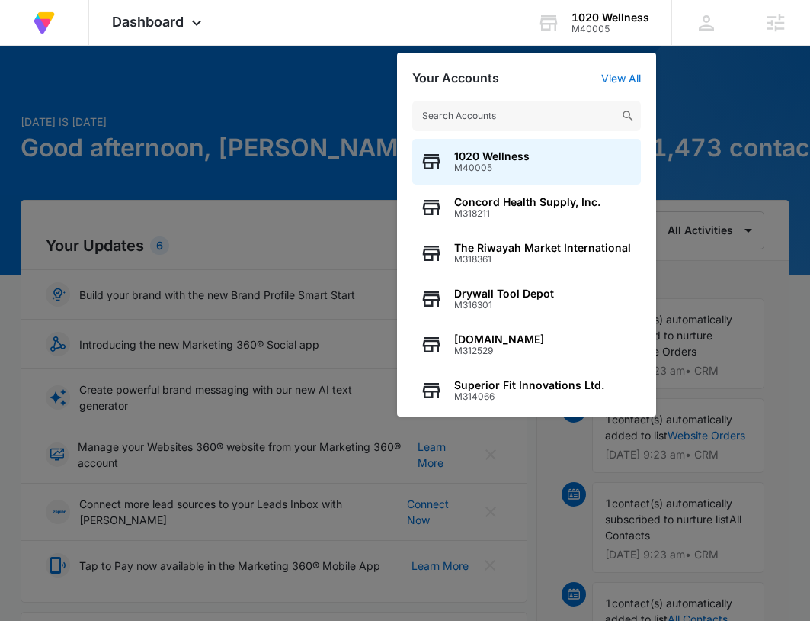
click at [503, 112] on input "text" at bounding box center [526, 116] width 229 height 30
type input "a"
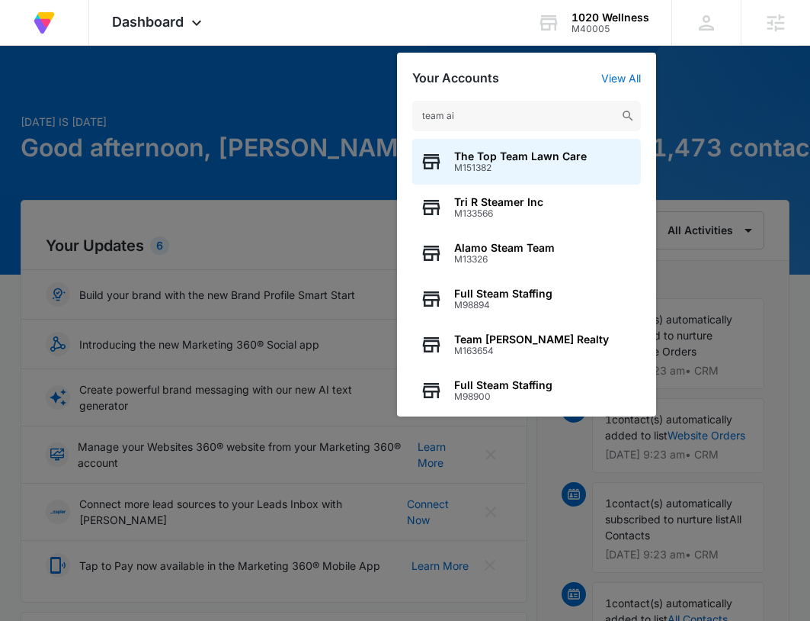
type input "team air"
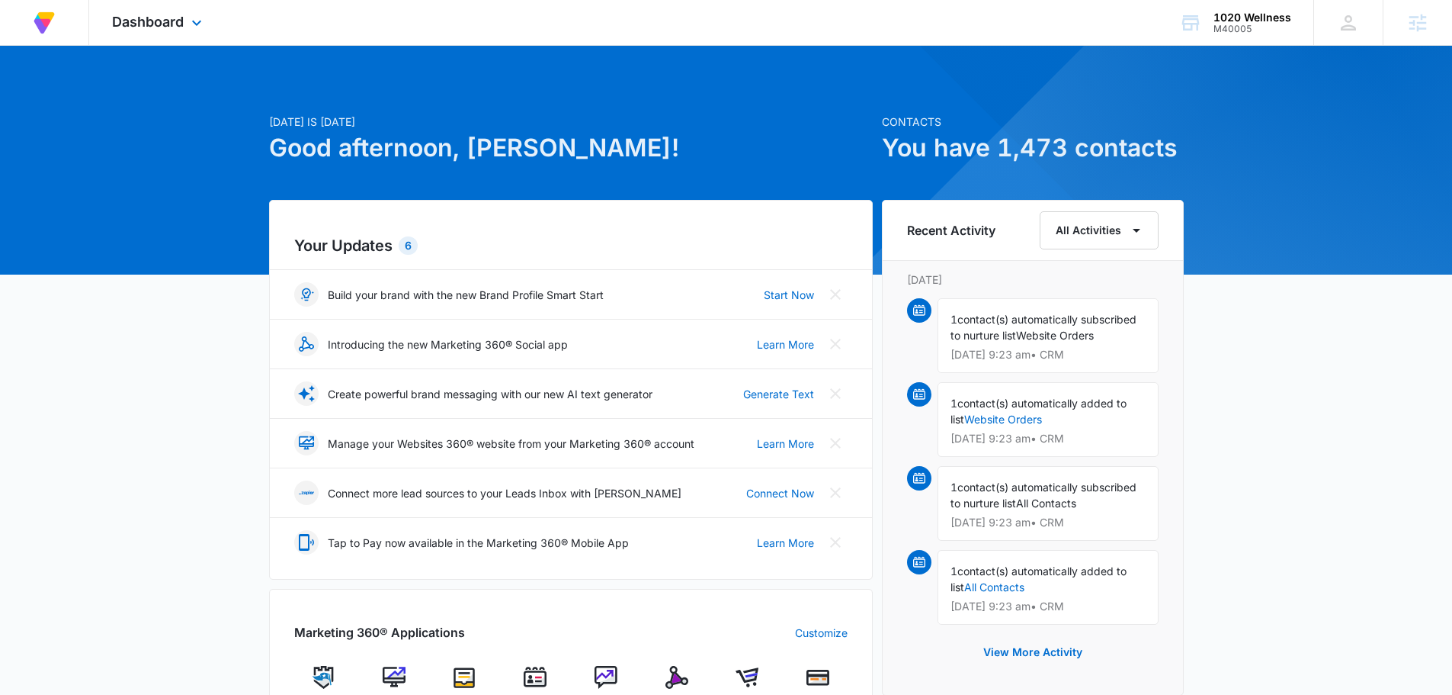
click at [181, 12] on div "Dashboard Apps Reputation Websites Forms CRM Email Social Shop Payments Content…" at bounding box center [159, 22] width 140 height 45
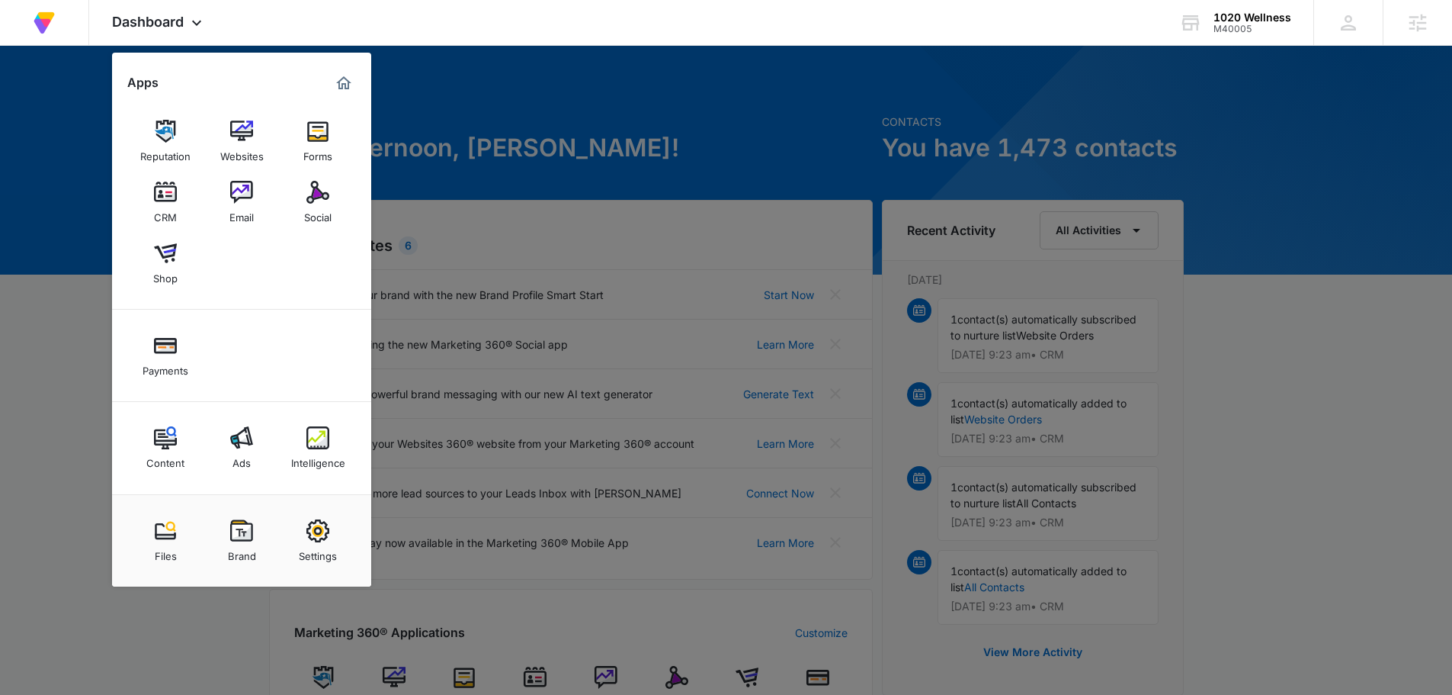
click at [1209, 404] on div at bounding box center [726, 347] width 1452 height 695
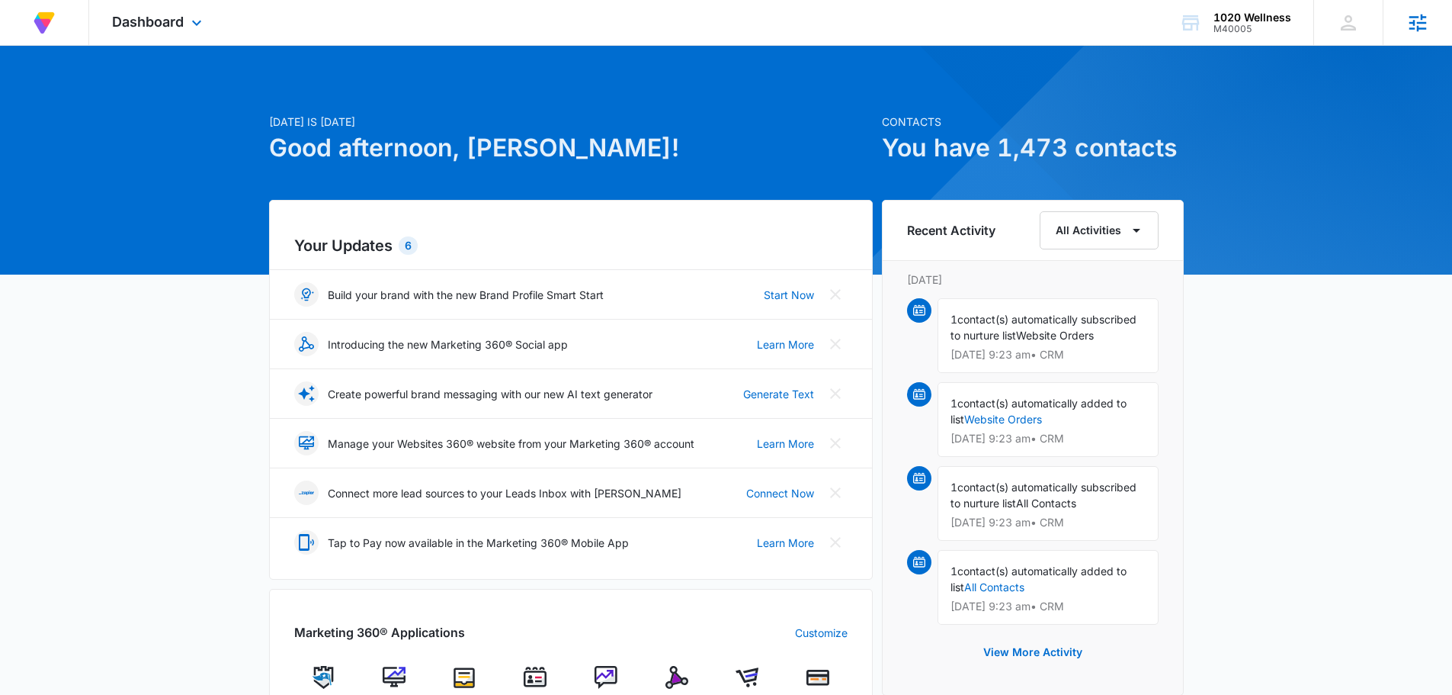
click at [1411, 28] on icon at bounding box center [1419, 23] width 18 height 18
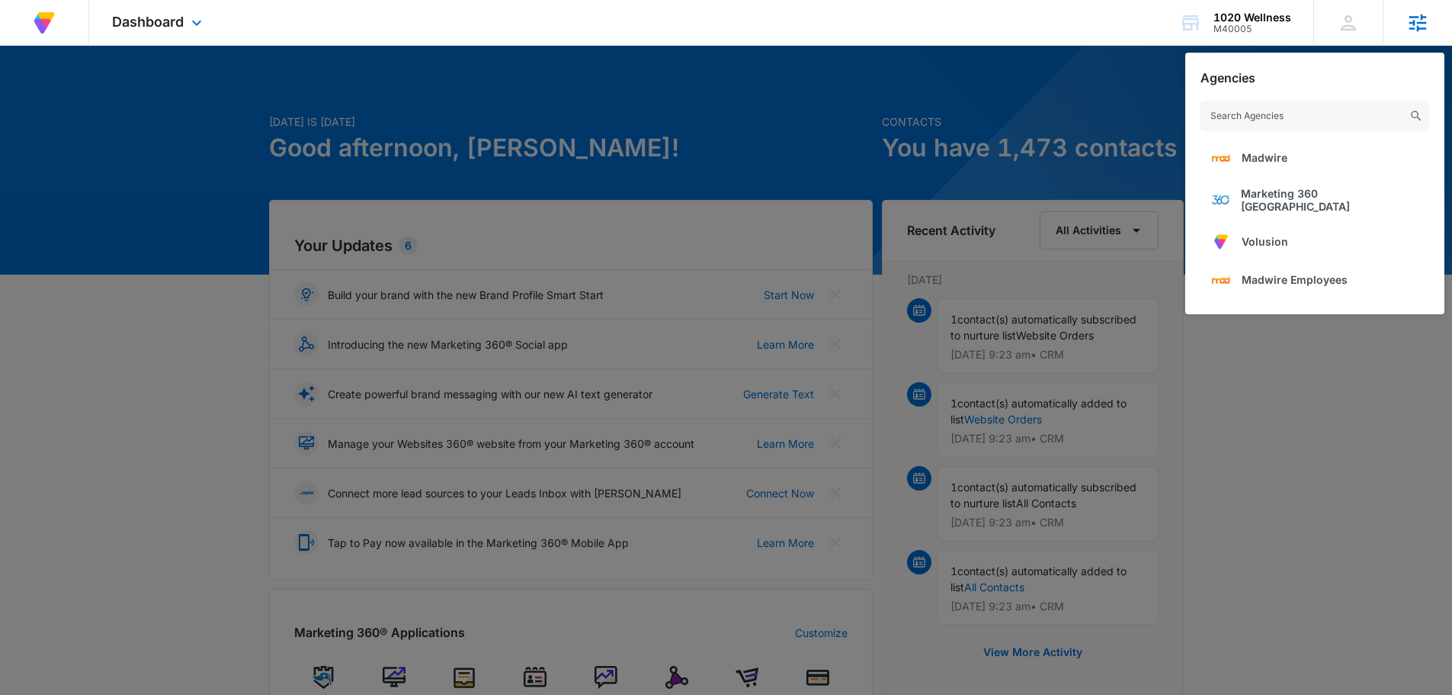
click at [1336, 112] on input "text" at bounding box center [1315, 116] width 229 height 30
click at [1305, 394] on div at bounding box center [726, 347] width 1452 height 695
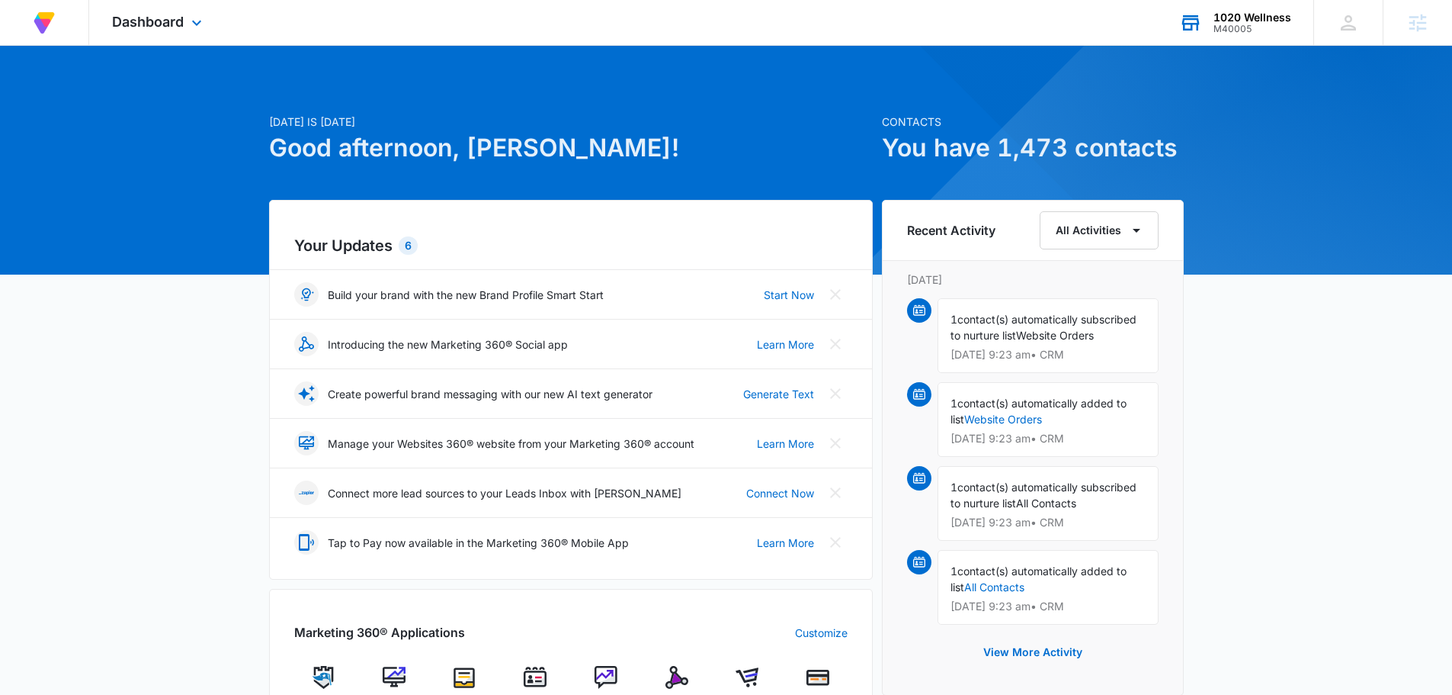
click at [1256, 21] on div "1020 Wellness" at bounding box center [1253, 17] width 78 height 12
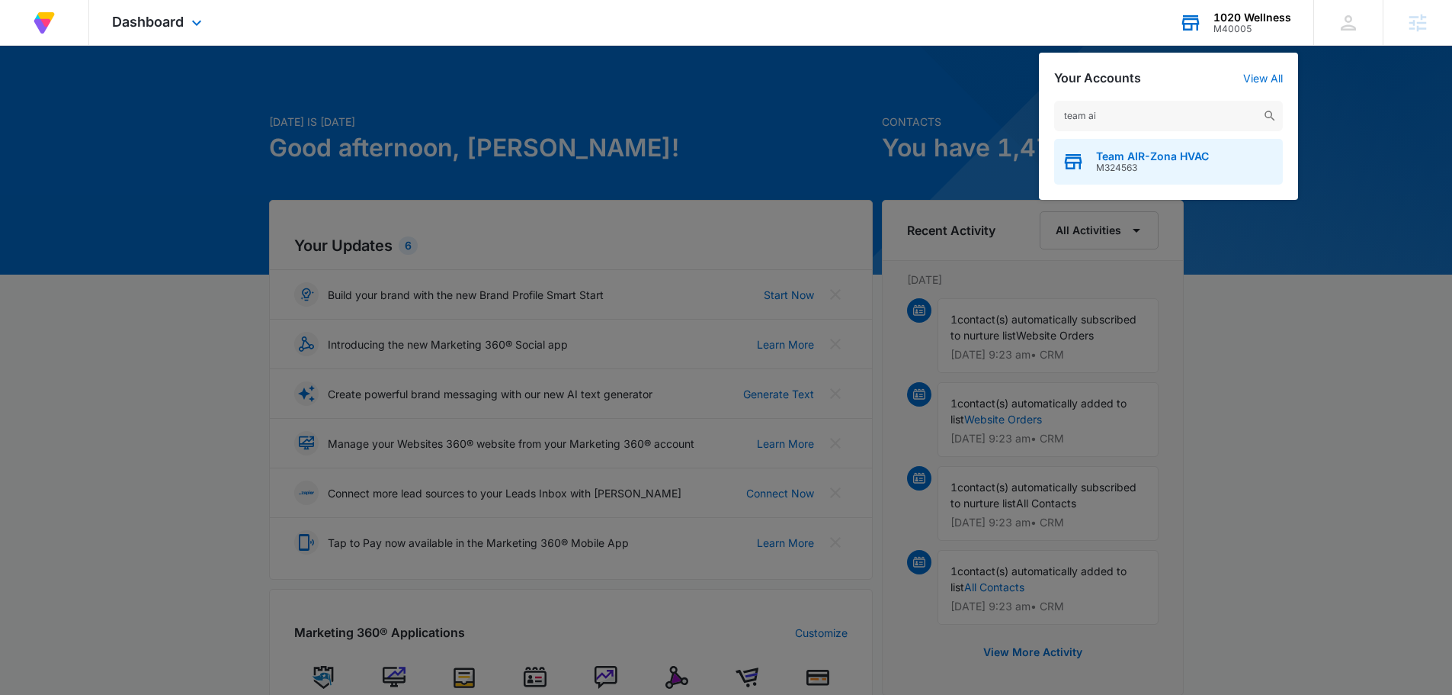
type input "team ai"
click at [1160, 170] on span "M324563" at bounding box center [1152, 167] width 113 height 11
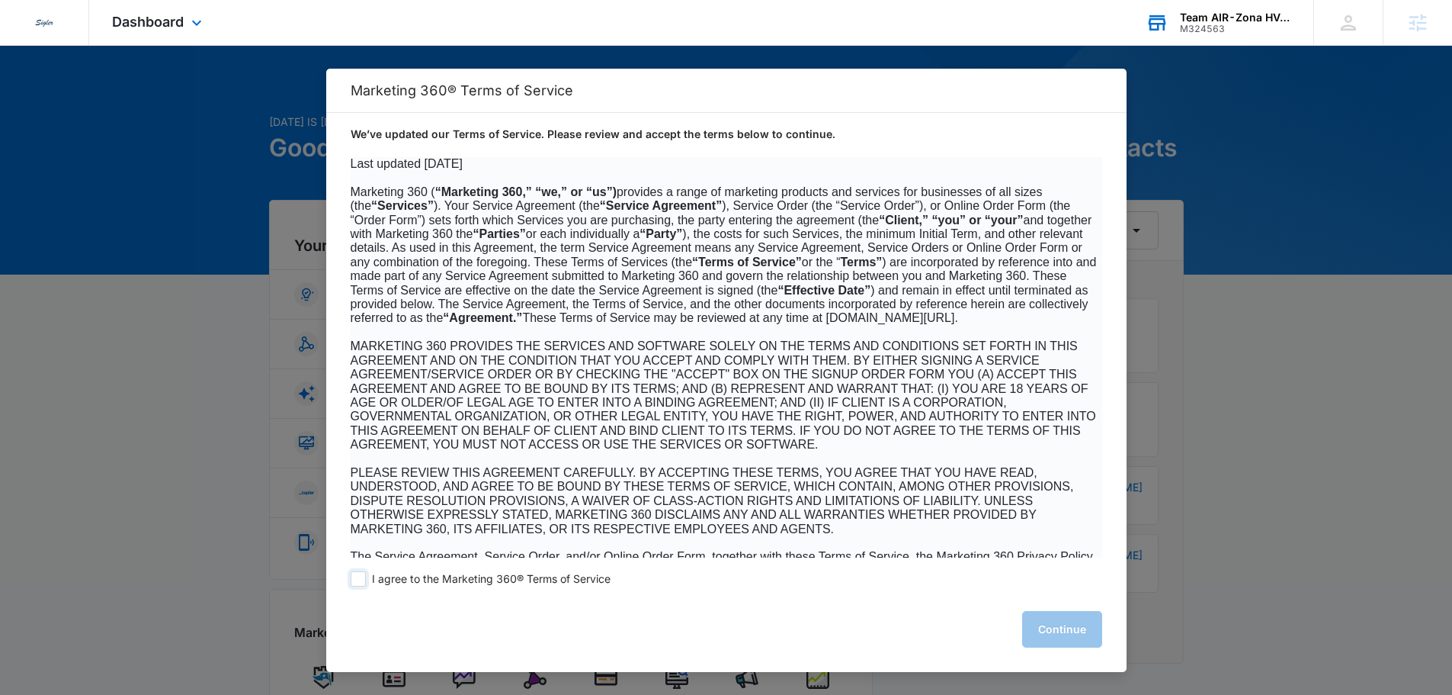
click at [356, 580] on span at bounding box center [358, 578] width 15 height 15
click at [356, 580] on input "I agree to the Marketing 360® Terms of Service" at bounding box center [358, 578] width 15 height 15
checkbox input "true"
click at [1059, 627] on button "Continue" at bounding box center [1062, 629] width 80 height 37
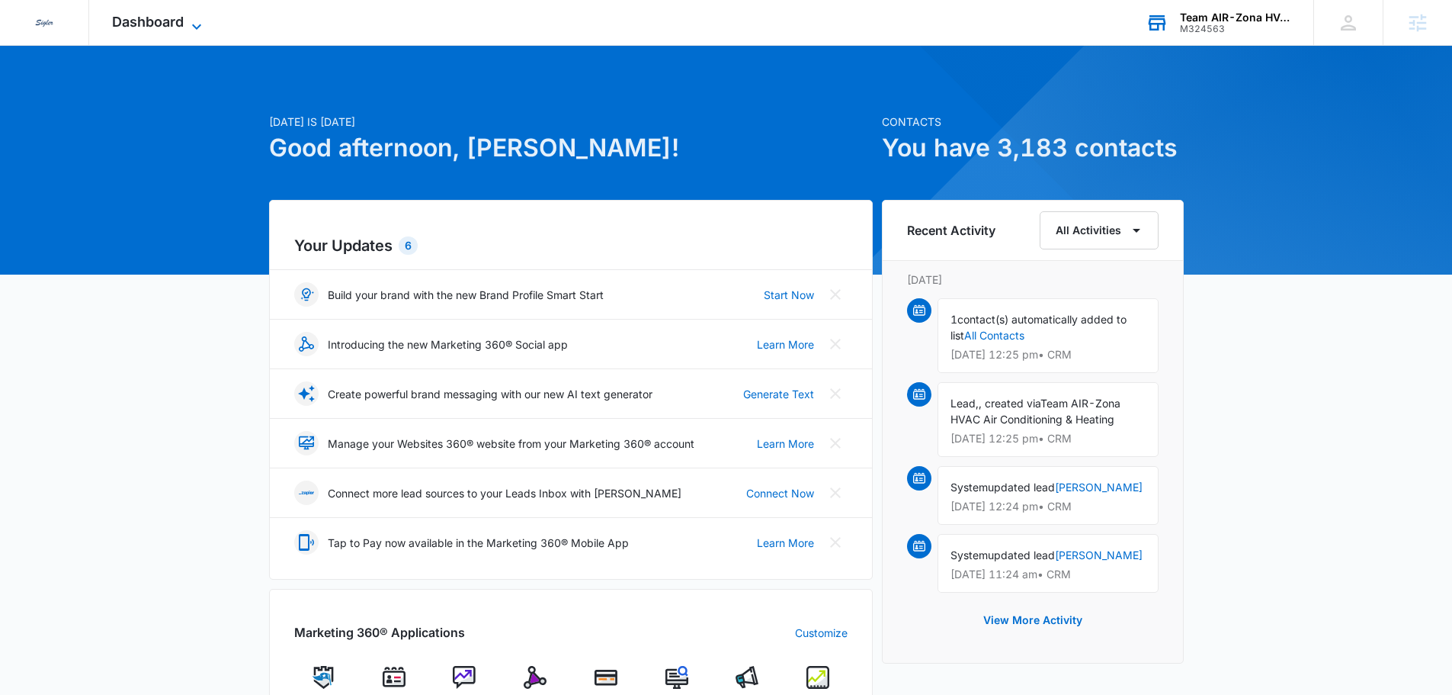
click at [201, 24] on icon at bounding box center [196, 26] width 9 height 5
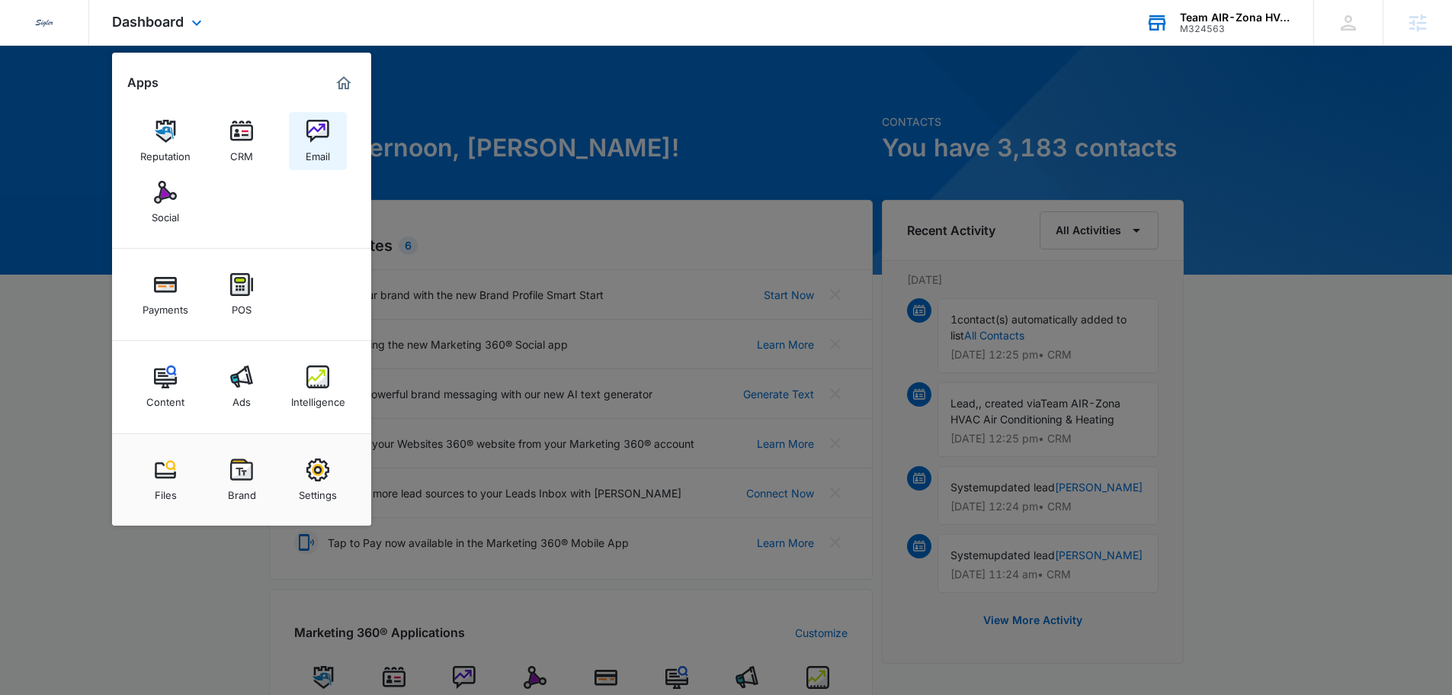
click at [313, 133] on img at bounding box center [317, 131] width 23 height 23
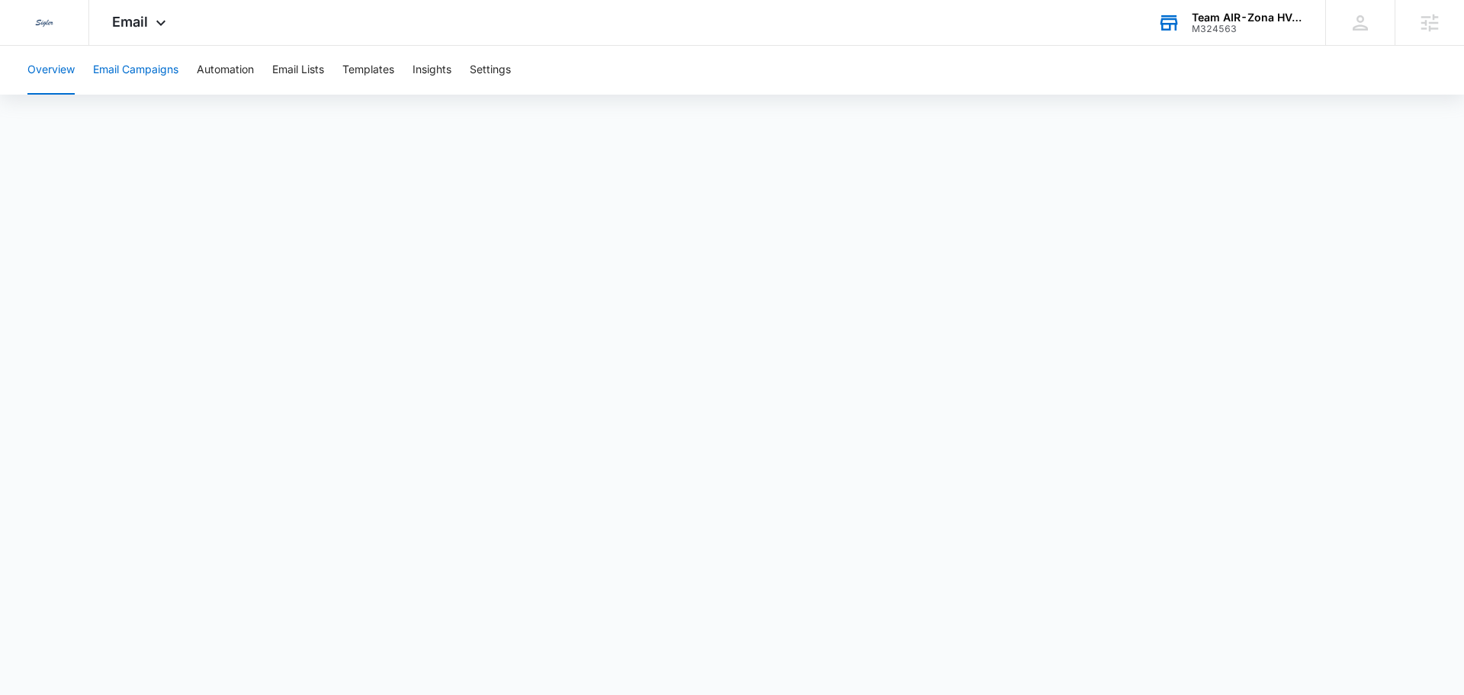
click at [149, 72] on button "Email Campaigns" at bounding box center [135, 70] width 85 height 49
click at [154, 30] on icon at bounding box center [161, 27] width 18 height 18
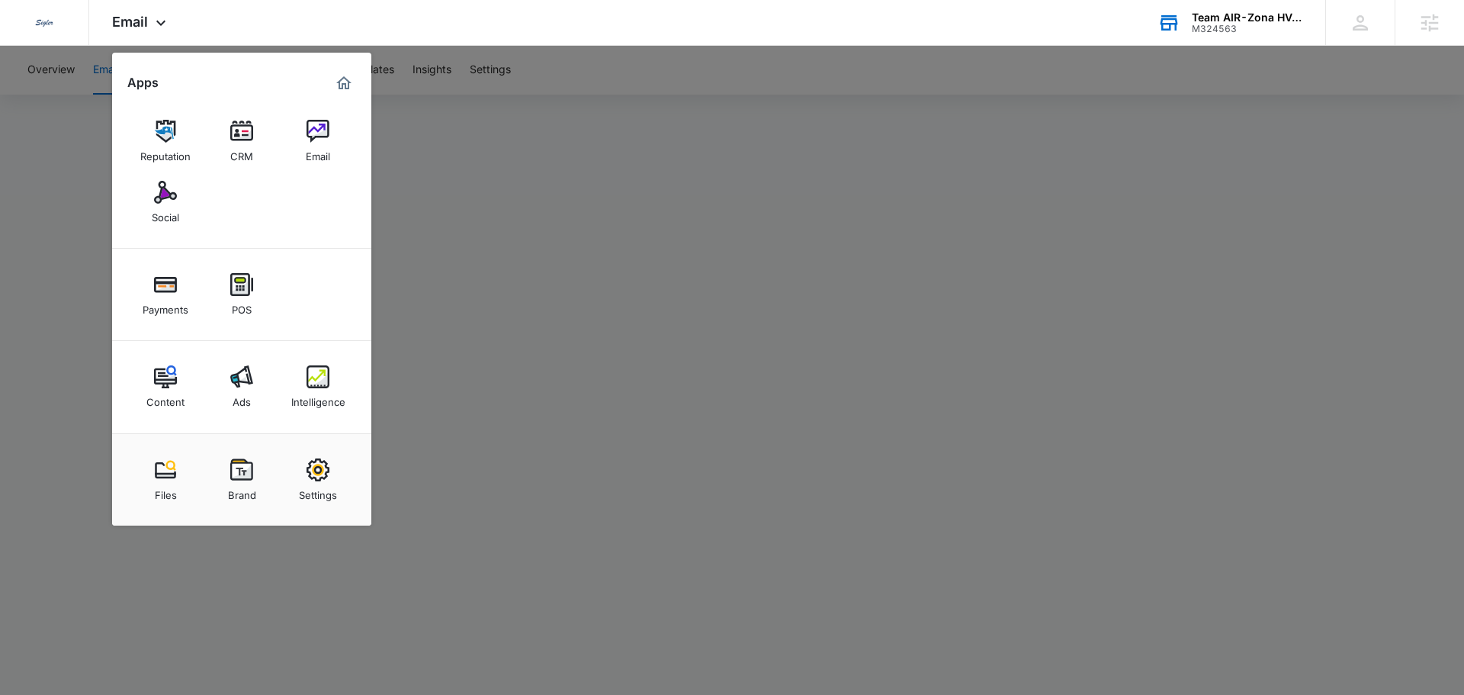
click at [164, 196] on img at bounding box center [165, 192] width 23 height 23
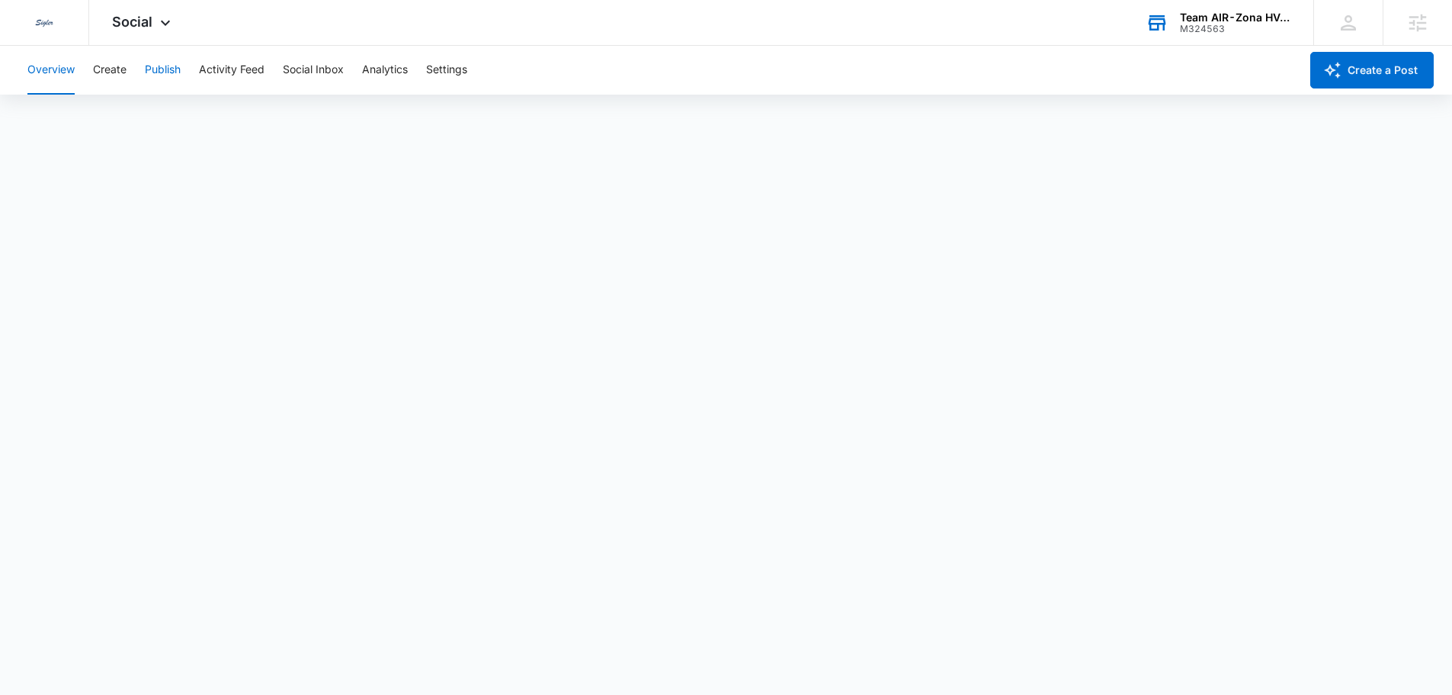
click at [165, 71] on button "Publish" at bounding box center [163, 70] width 36 height 49
click at [789, 107] on div "Calendar Schedules" at bounding box center [726, 116] width 1416 height 43
